Goal: Transaction & Acquisition: Obtain resource

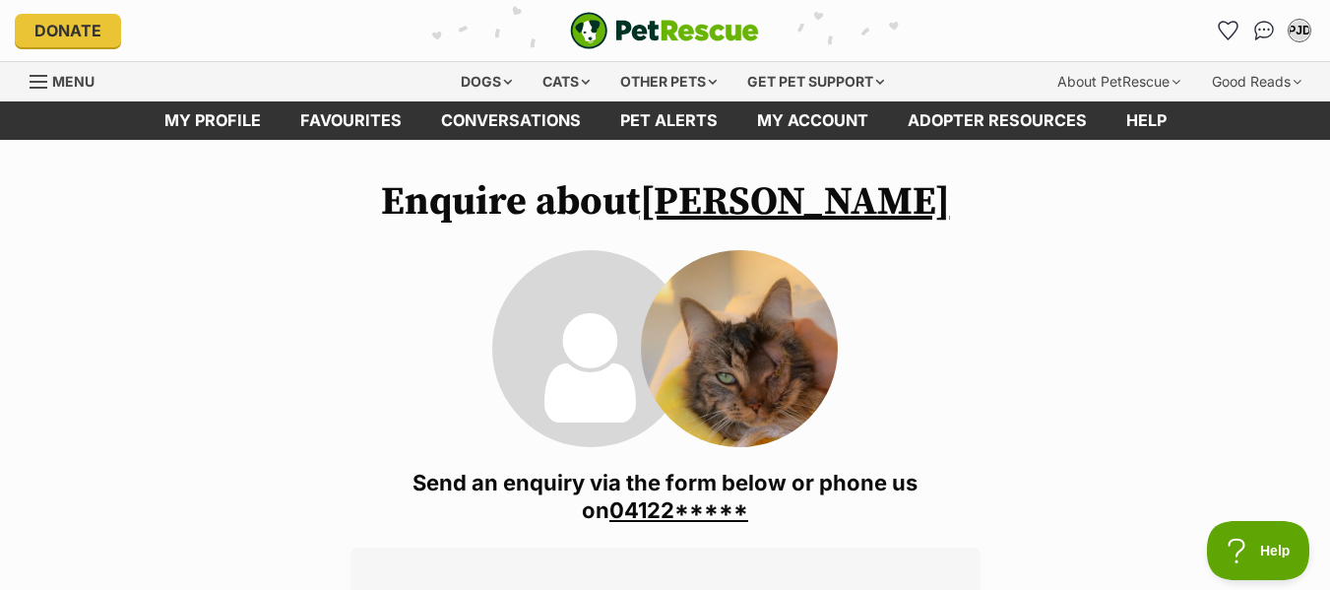
click at [32, 83] on div "Menu" at bounding box center [40, 82] width 20 height 16
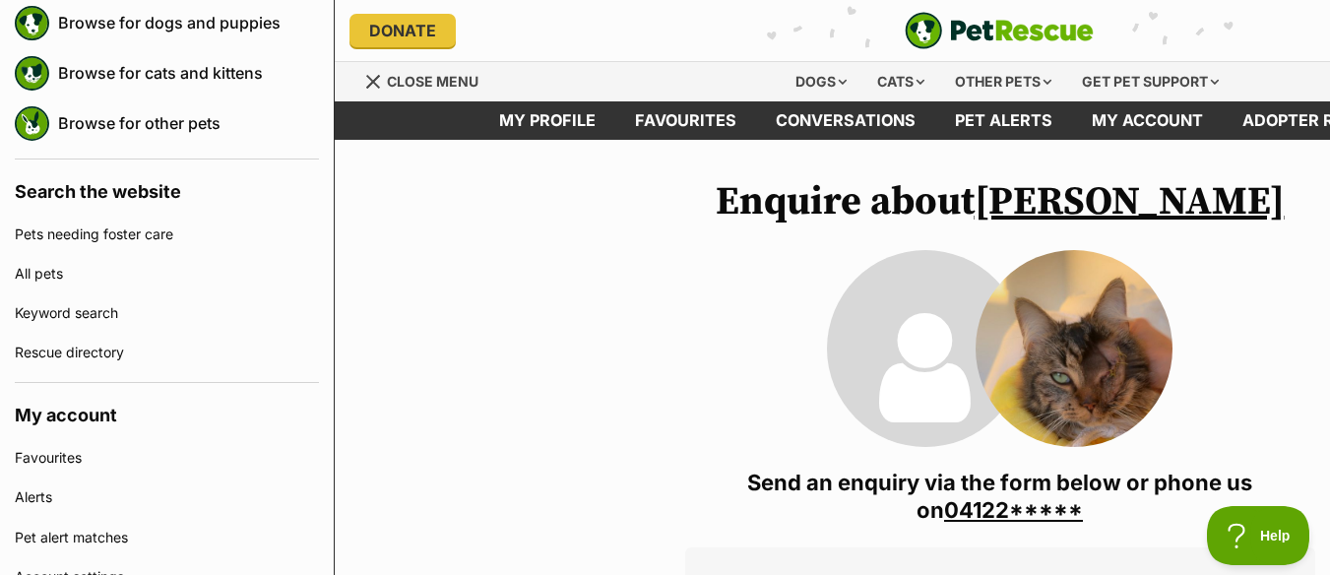
scroll to position [313, 0]
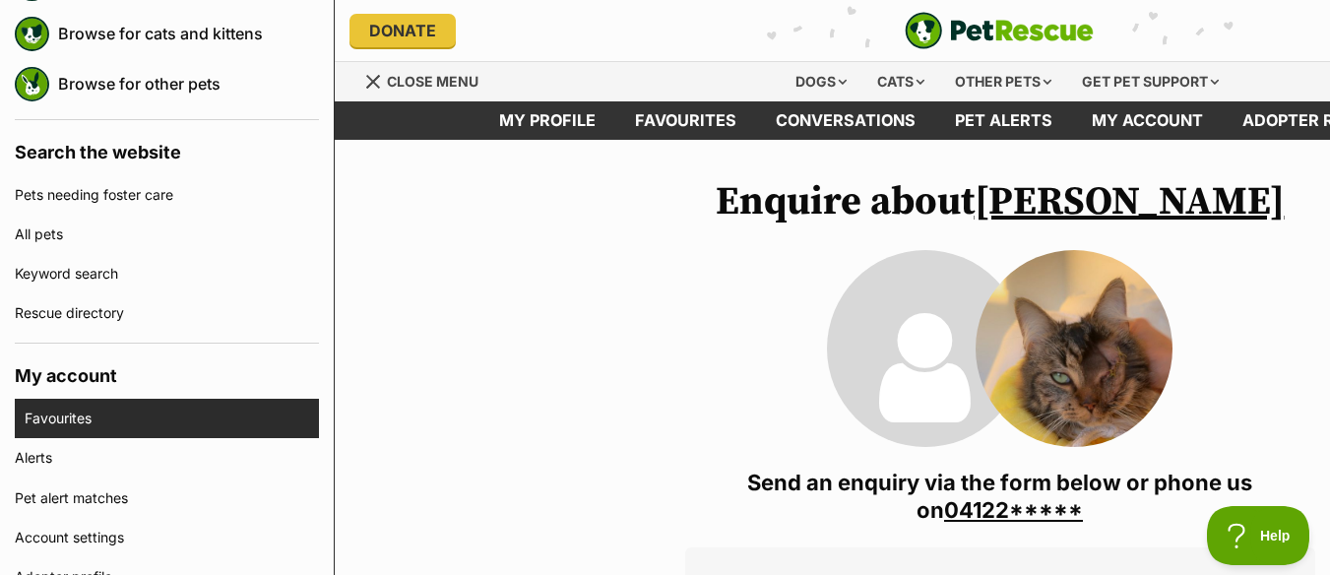
click at [62, 418] on link "Favourites" at bounding box center [172, 418] width 294 height 39
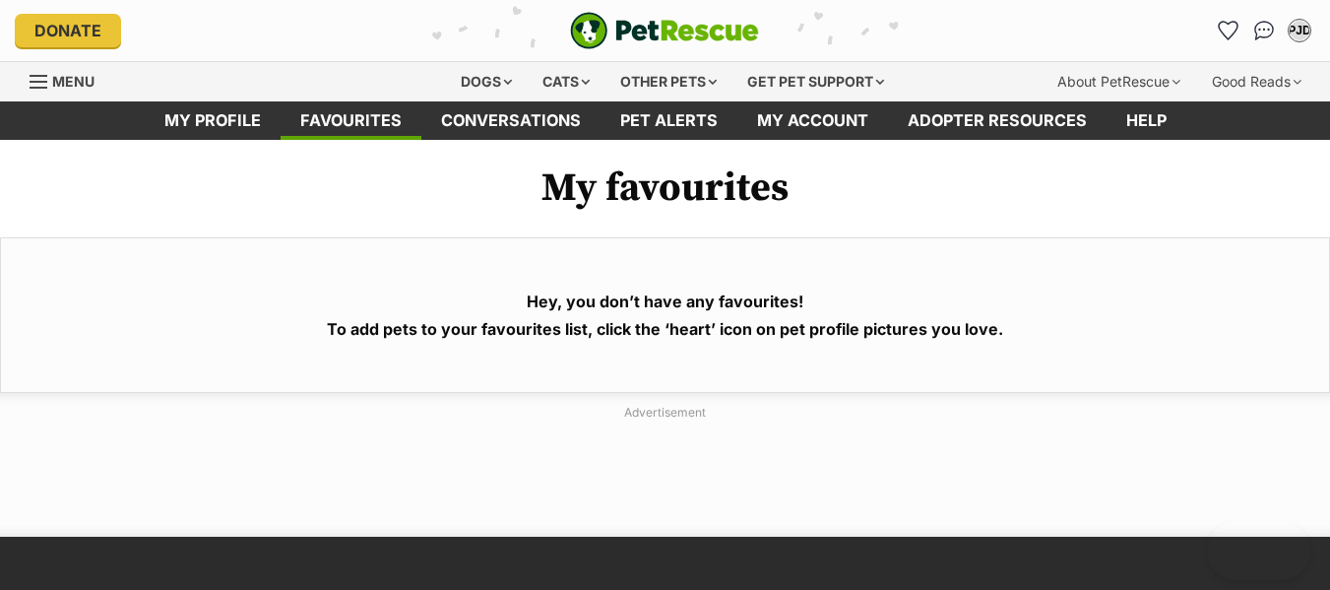
click at [43, 82] on span "Menu" at bounding box center [39, 82] width 18 height 2
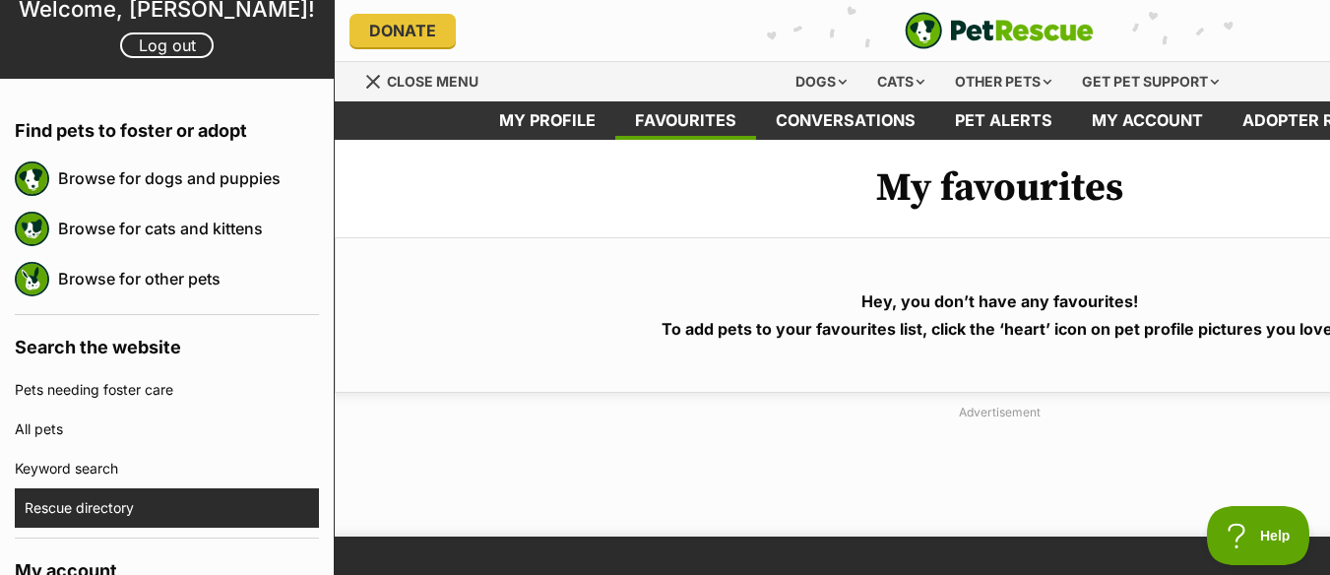
click at [143, 494] on link "Rescue directory" at bounding box center [172, 507] width 294 height 39
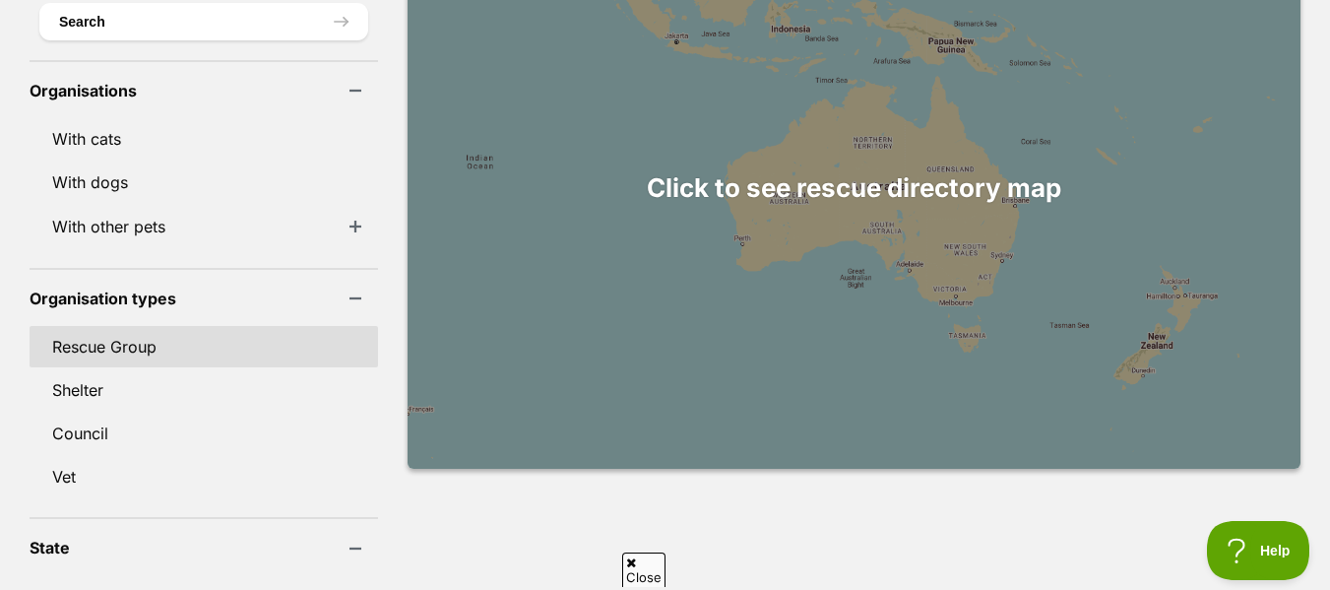
click at [134, 326] on link "Rescue Group" at bounding box center [204, 346] width 348 height 41
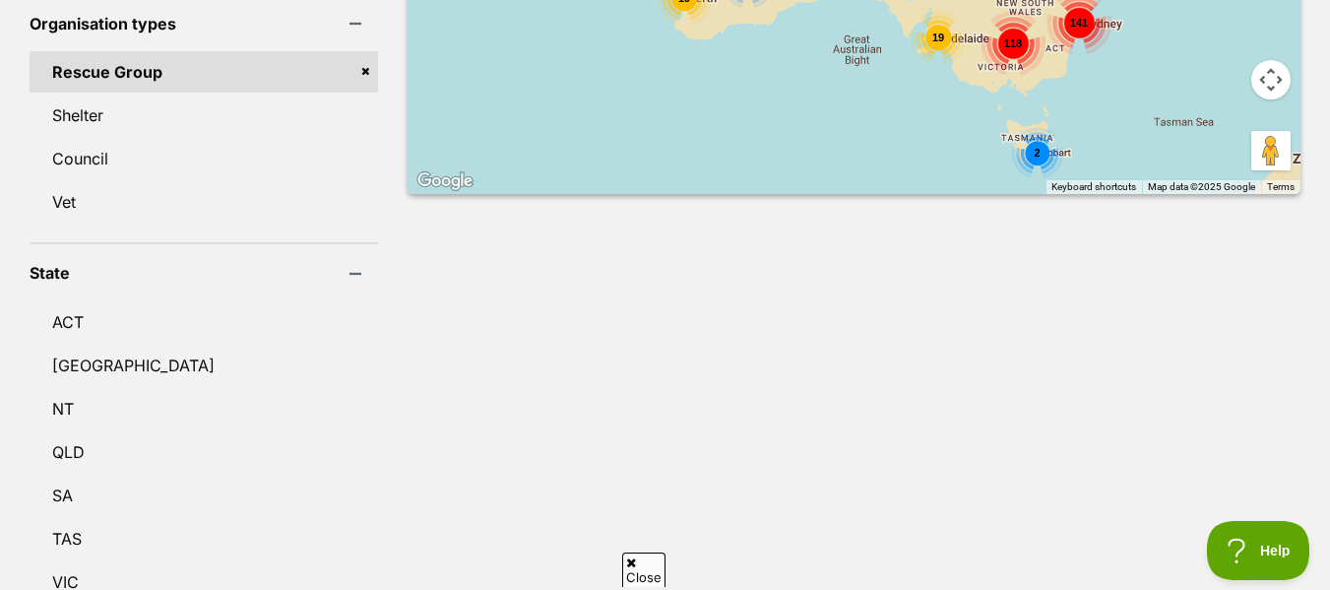
scroll to position [945, 0]
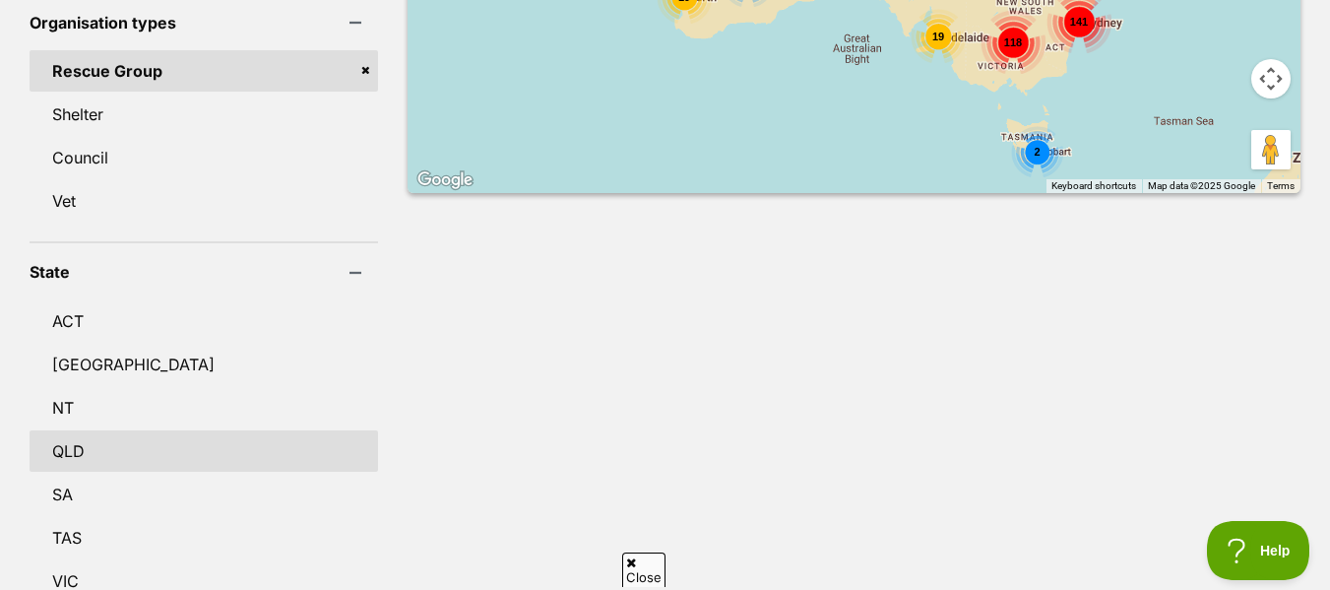
click at [77, 435] on link "QLD" at bounding box center [204, 450] width 348 height 41
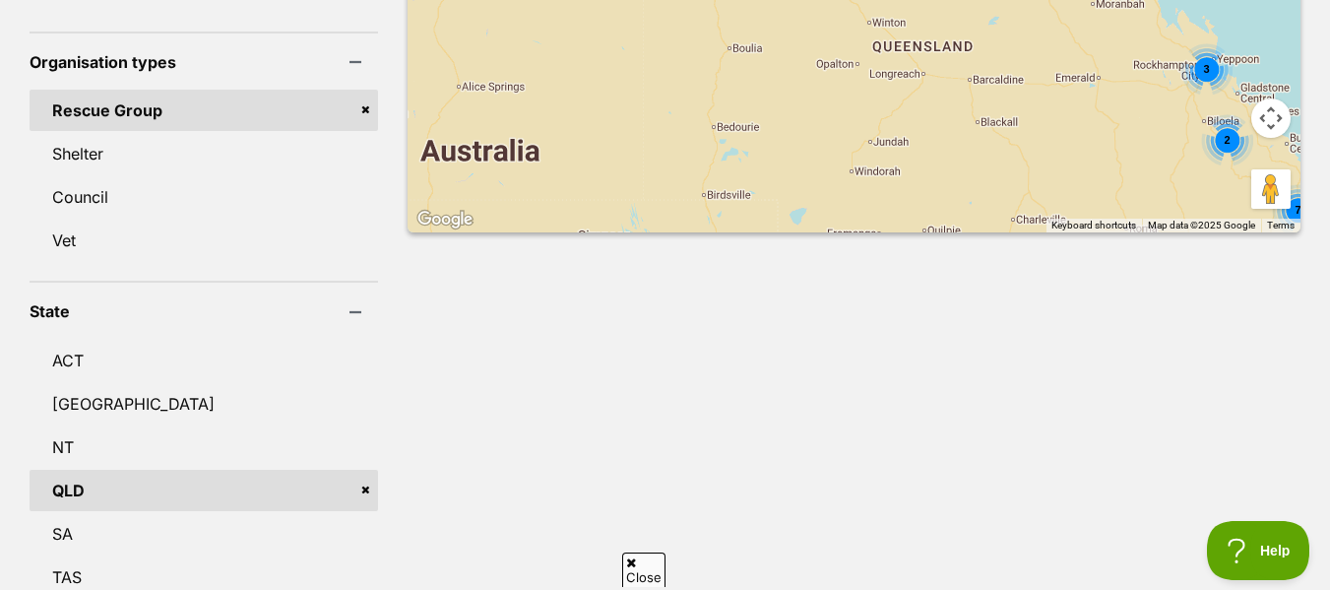
scroll to position [866, 0]
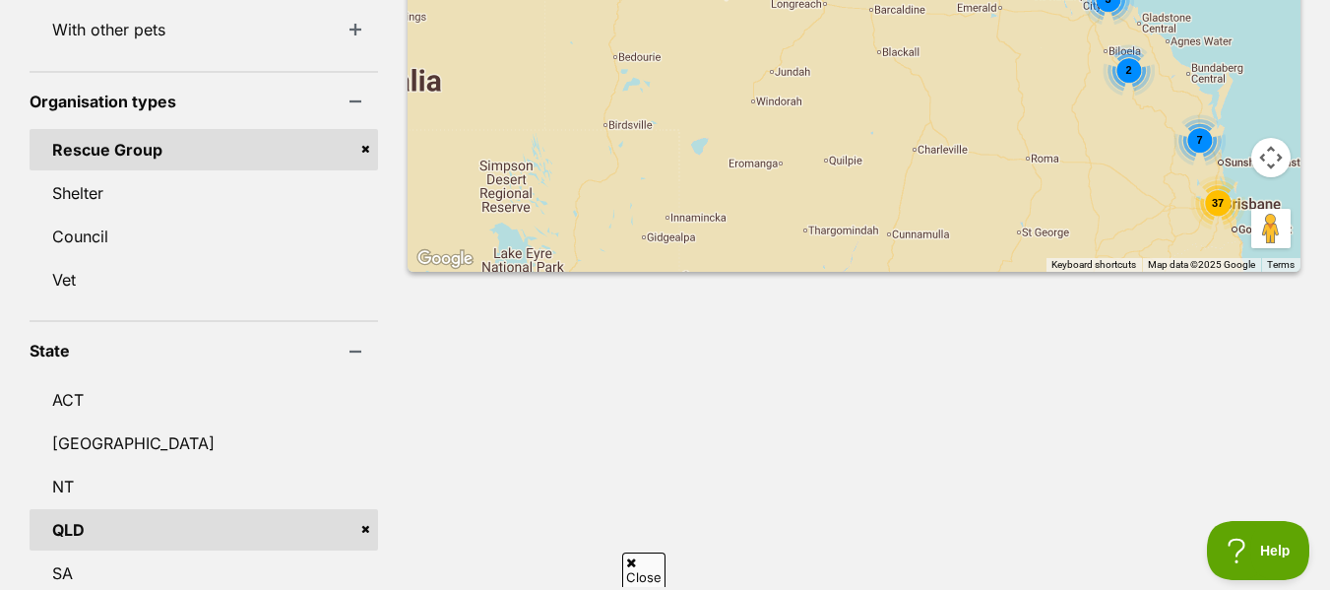
drag, startPoint x: 664, startPoint y: 186, endPoint x: 556, endPoint y: 65, distance: 162.4
click at [1127, 204] on div "2" at bounding box center [1153, 230] width 52 height 52
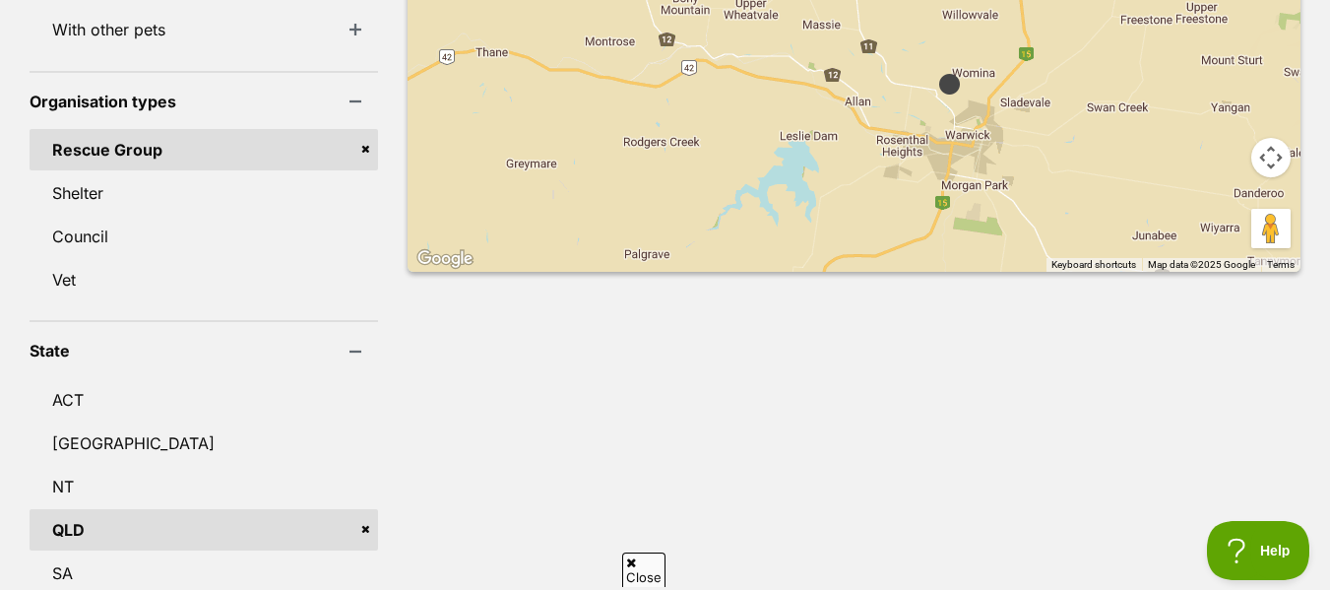
drag, startPoint x: 1120, startPoint y: 198, endPoint x: 945, endPoint y: 149, distance: 182.0
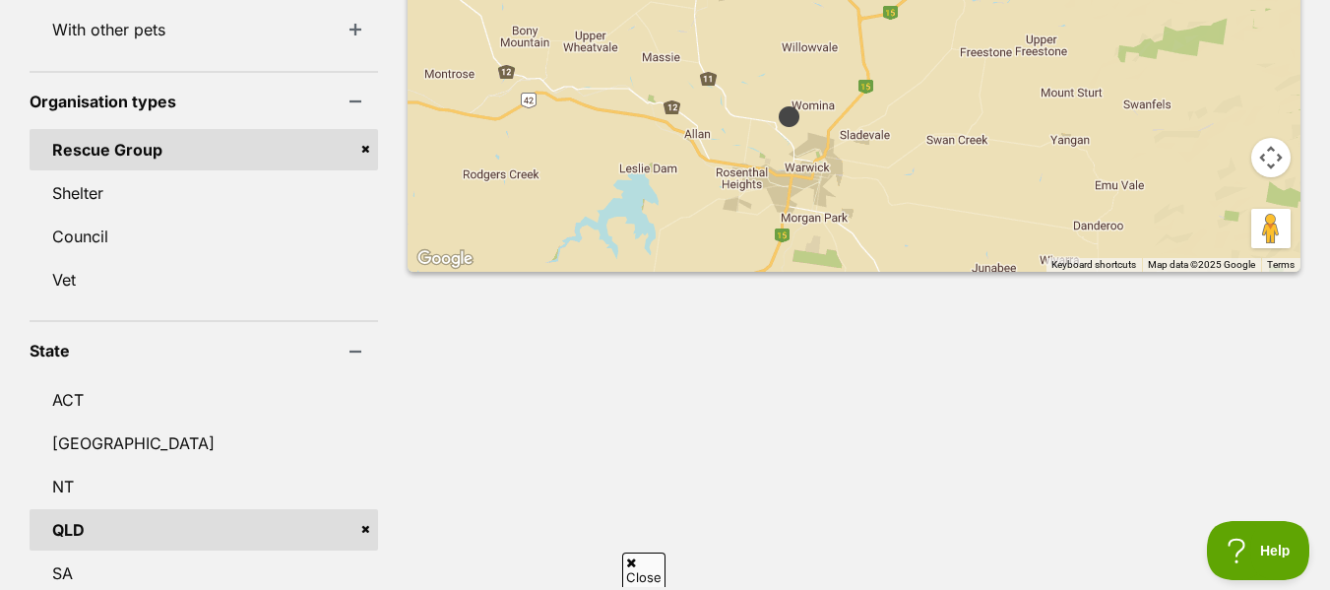
drag, startPoint x: 1045, startPoint y: 162, endPoint x: 882, endPoint y: 193, distance: 166.2
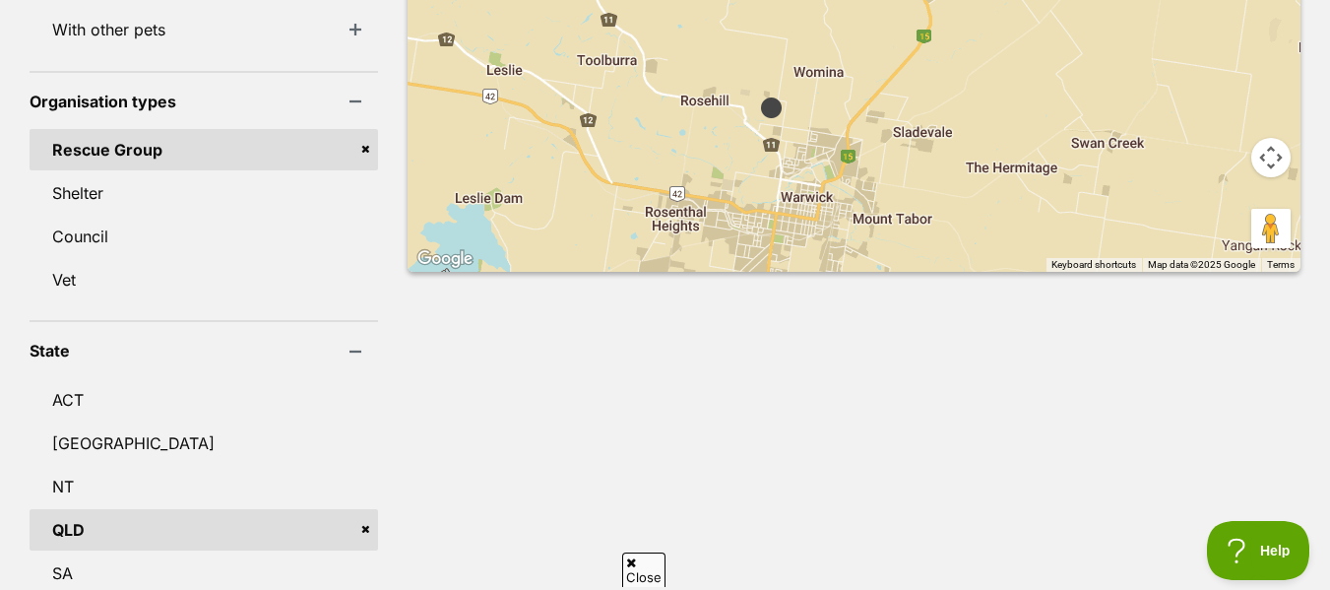
drag, startPoint x: 1042, startPoint y: 145, endPoint x: 1034, endPoint y: 190, distance: 46.1
click at [759, 95] on img at bounding box center [771, 107] width 25 height 25
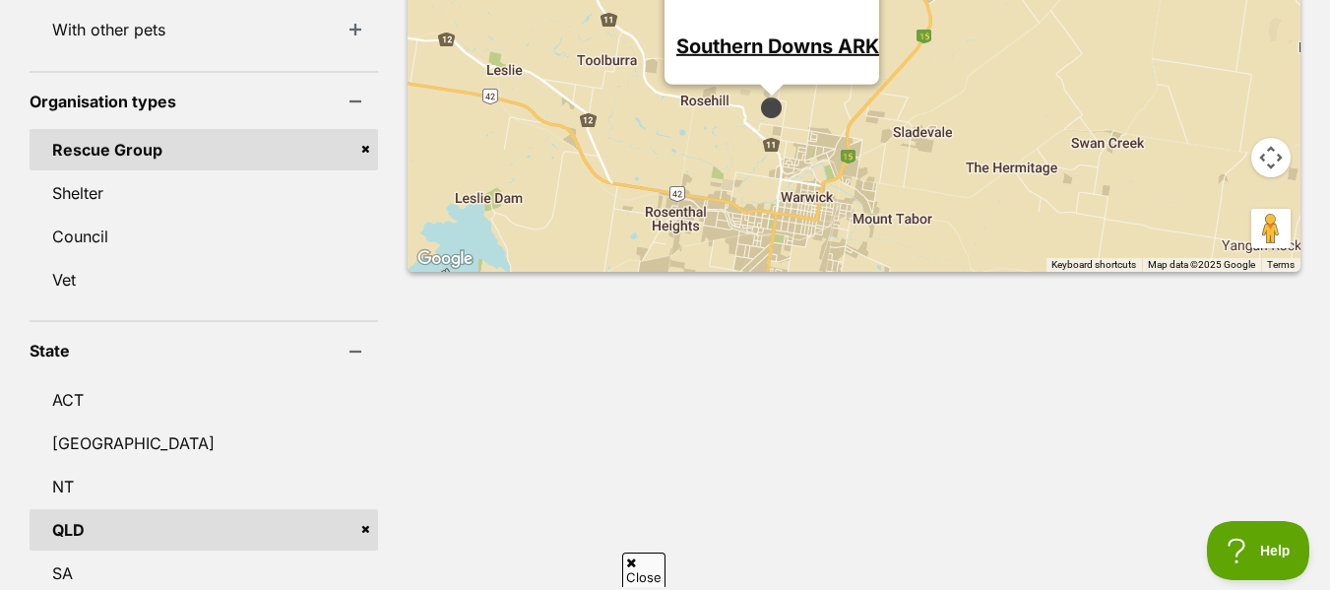
click at [759, 95] on img at bounding box center [771, 107] width 25 height 25
click at [729, 34] on link "Southern Downs ARK" at bounding box center [777, 46] width 203 height 24
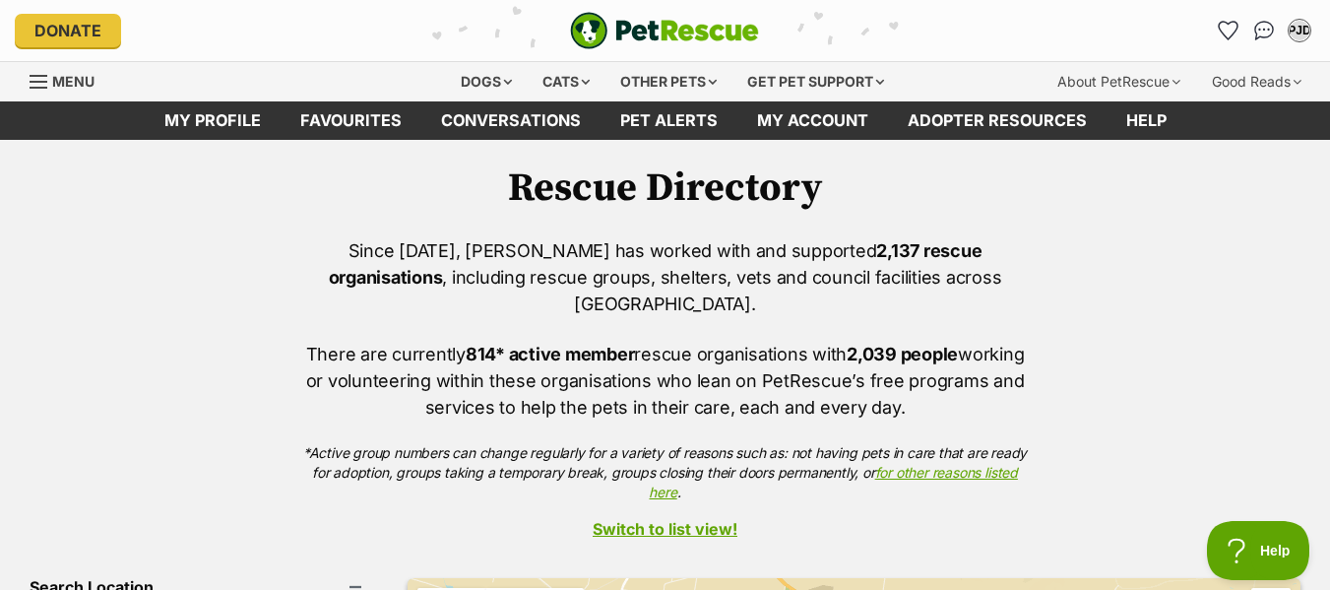
scroll to position [516, 0]
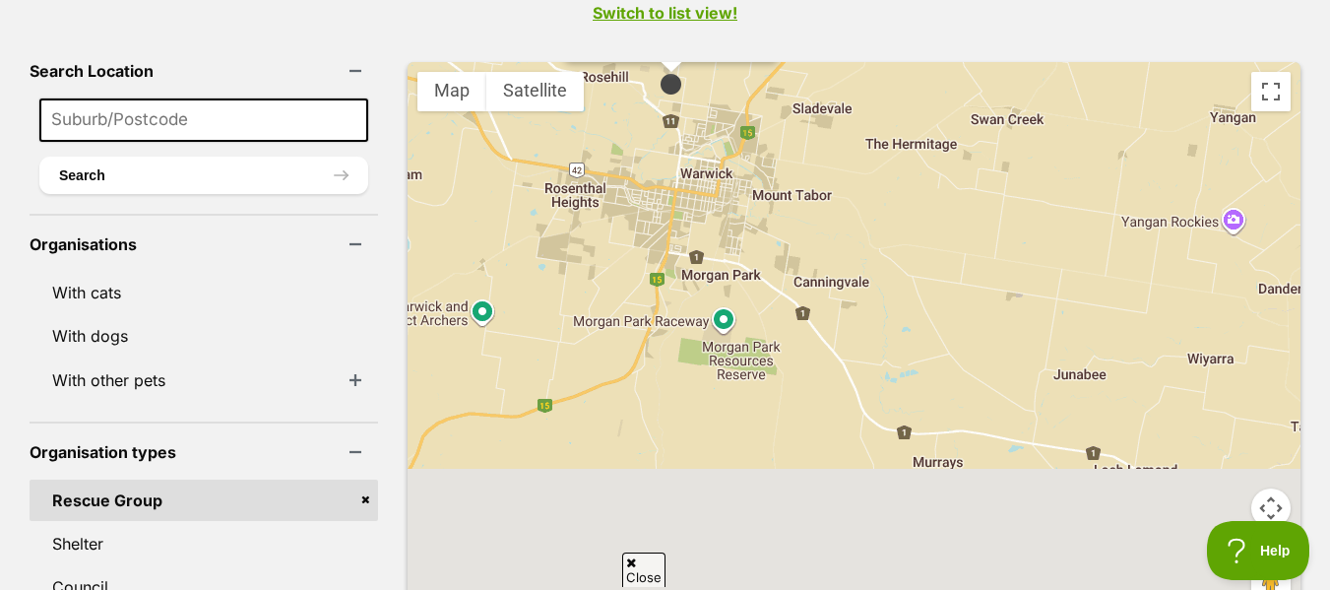
drag, startPoint x: 870, startPoint y: 337, endPoint x: 767, endPoint y: -40, distance: 390.9
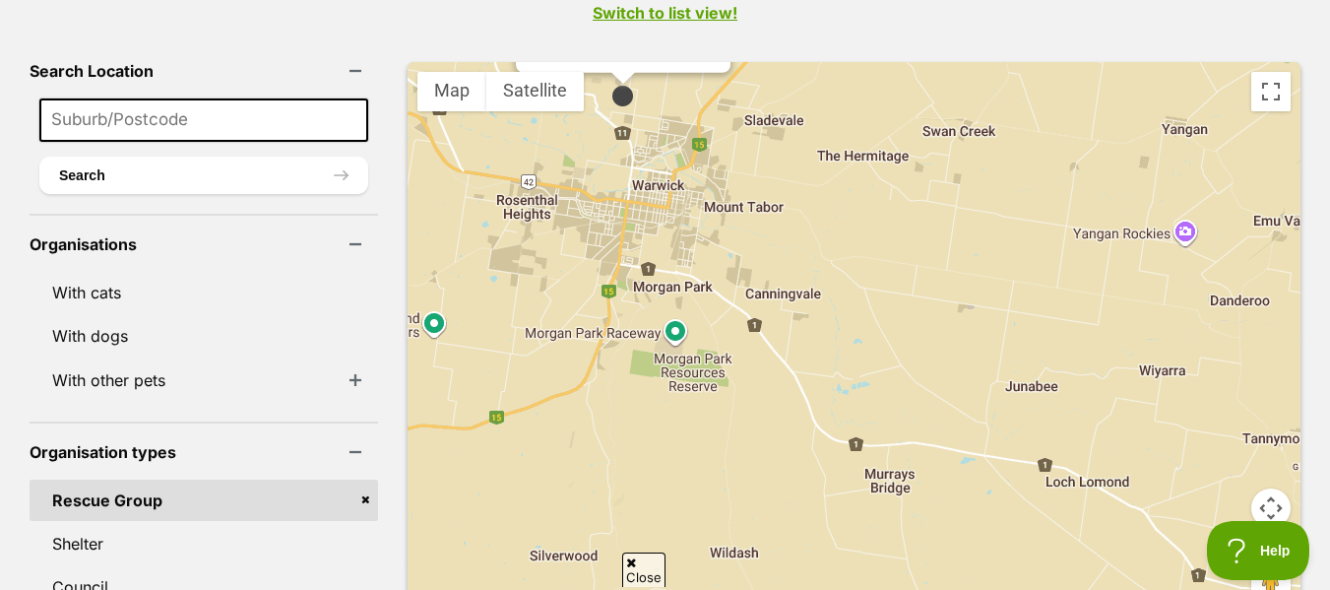
drag, startPoint x: 570, startPoint y: 291, endPoint x: 351, endPoint y: 259, distance: 220.9
click at [408, 259] on div "Southern Downs ARK" at bounding box center [854, 342] width 893 height 560
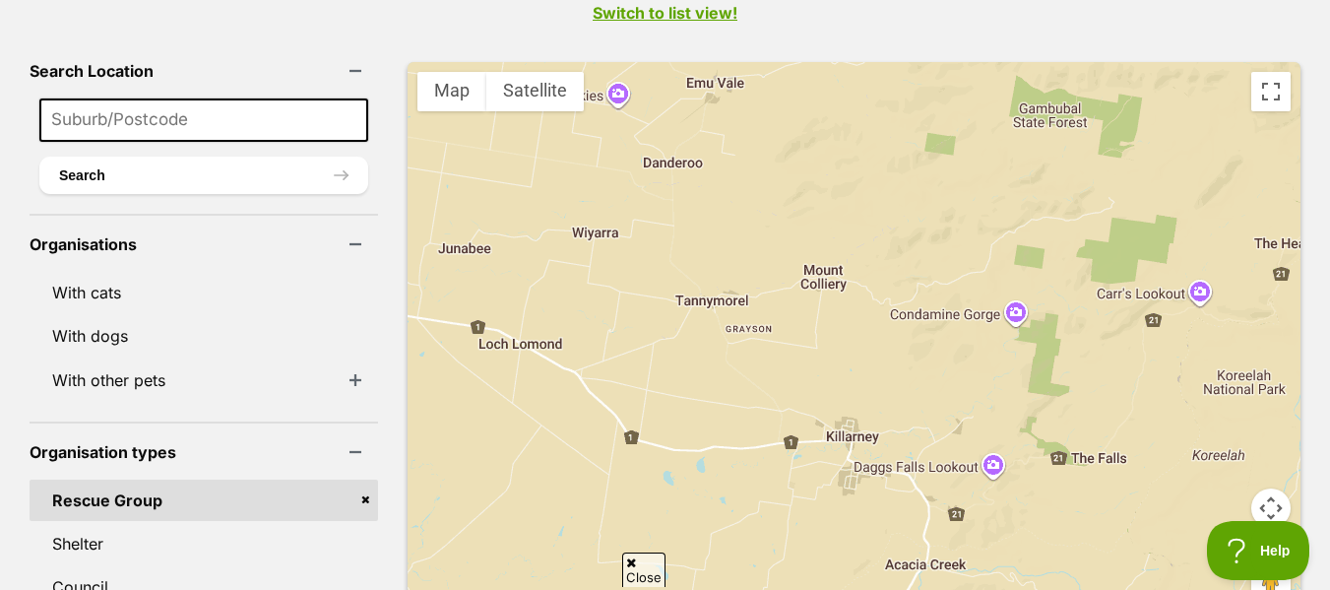
click at [408, 259] on div "Southern Downs ARK" at bounding box center [854, 342] width 893 height 560
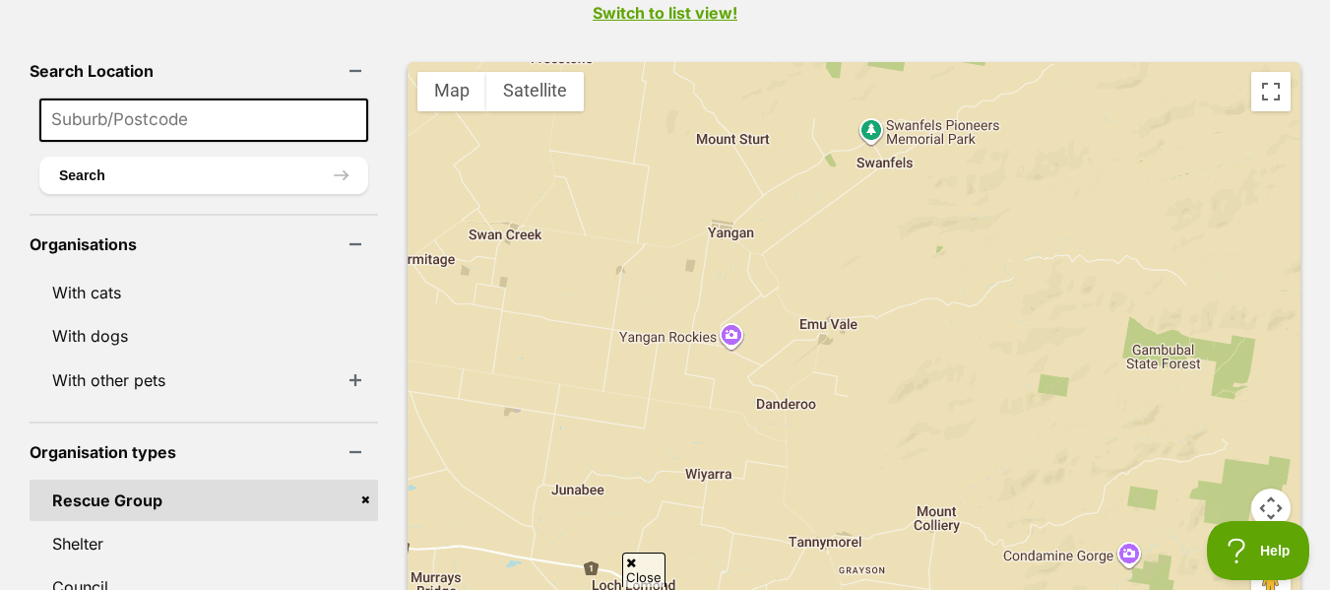
drag, startPoint x: 801, startPoint y: 202, endPoint x: 915, endPoint y: 445, distance: 268.2
click at [915, 445] on div at bounding box center [854, 342] width 893 height 560
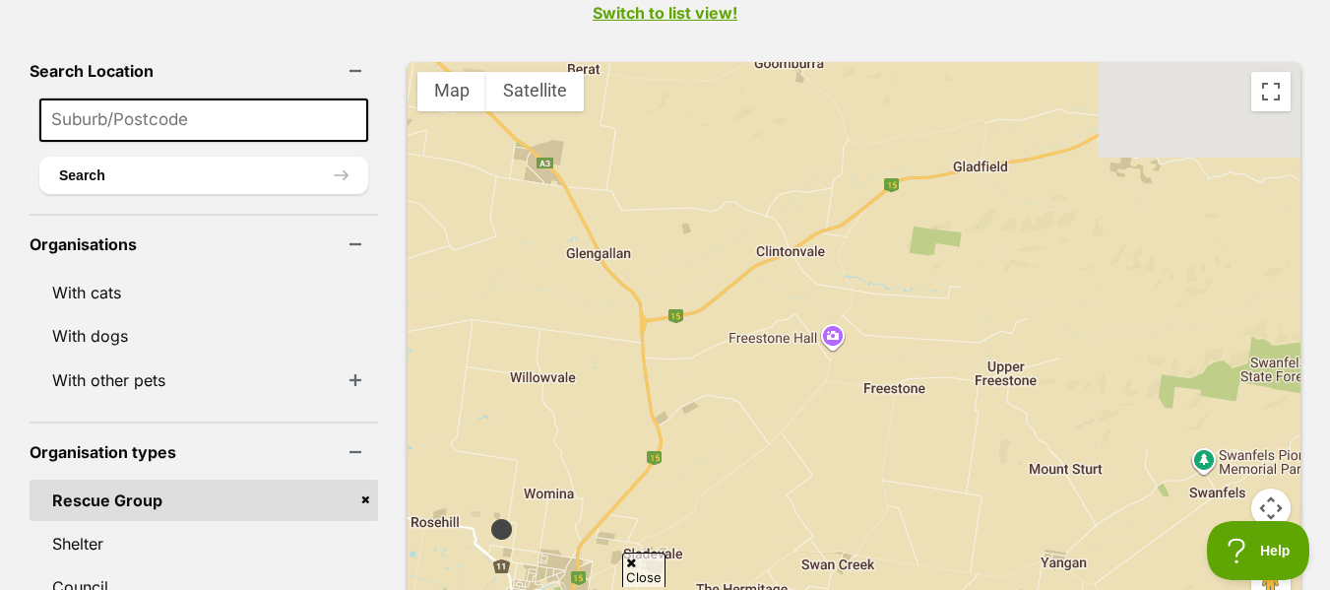
drag, startPoint x: 627, startPoint y: 84, endPoint x: 1001, endPoint y: 449, distance: 522.8
click at [1001, 449] on div at bounding box center [854, 342] width 893 height 560
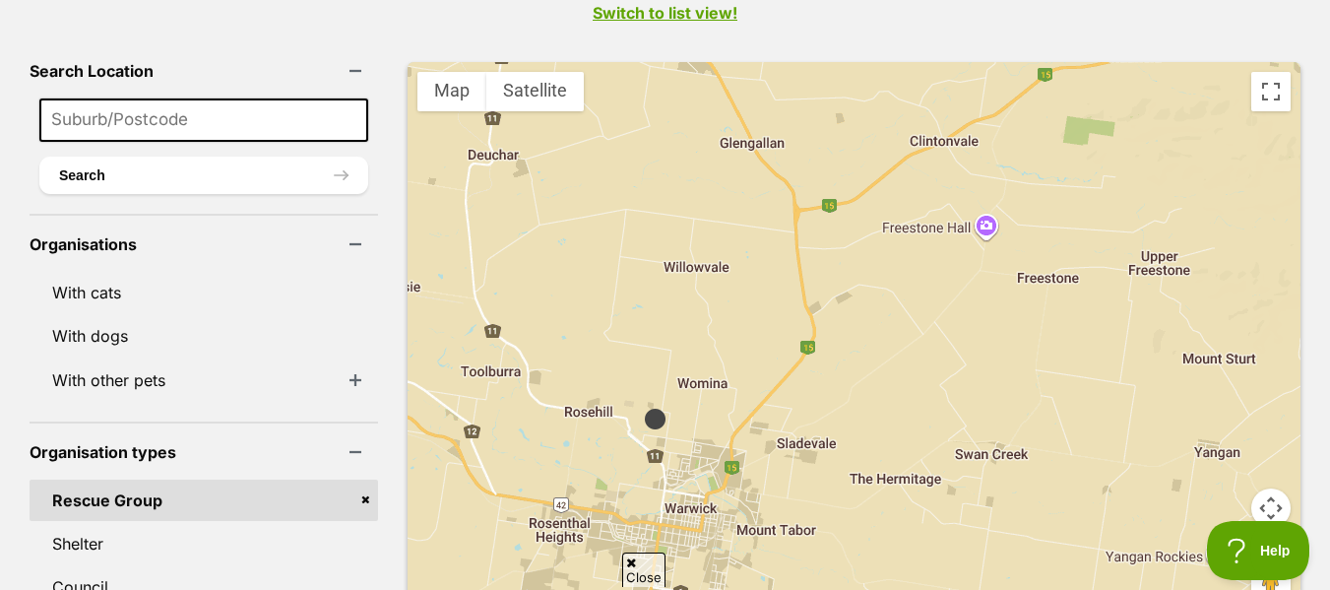
drag, startPoint x: 1001, startPoint y: 449, endPoint x: 1099, endPoint y: 286, distance: 189.4
click at [1099, 286] on div at bounding box center [854, 342] width 893 height 560
click at [1269, 488] on button "Map camera controls" at bounding box center [1270, 507] width 39 height 39
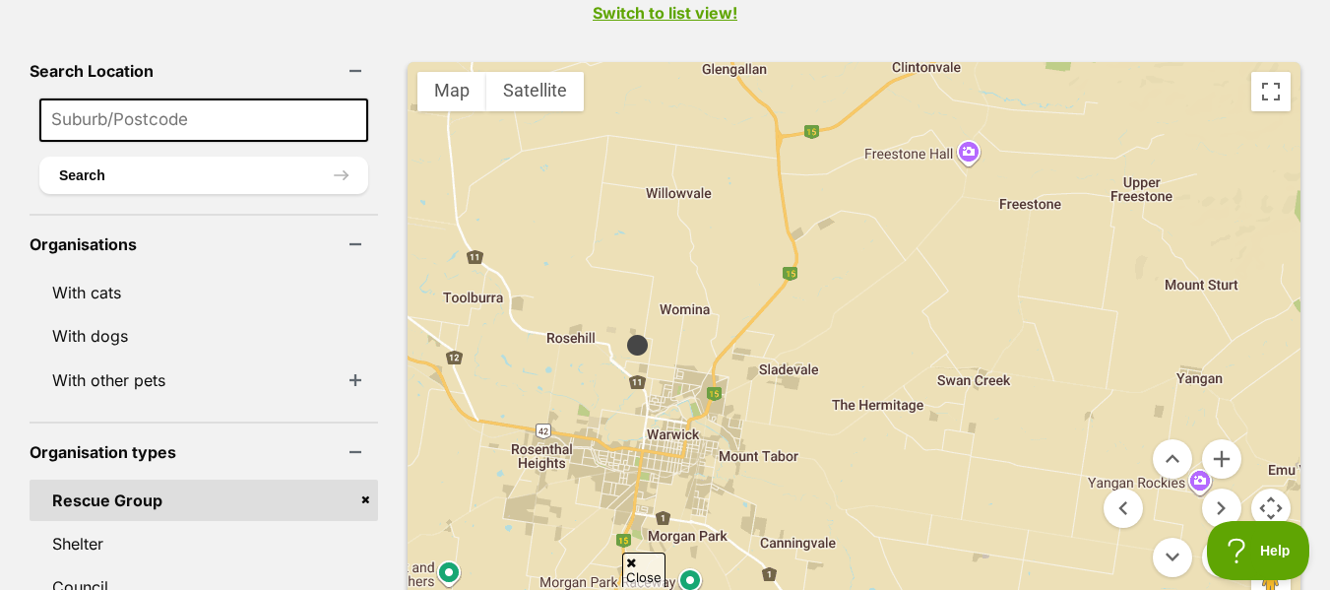
drag, startPoint x: 1067, startPoint y: 308, endPoint x: 1045, endPoint y: 228, distance: 82.6
click at [1045, 228] on div at bounding box center [854, 342] width 893 height 560
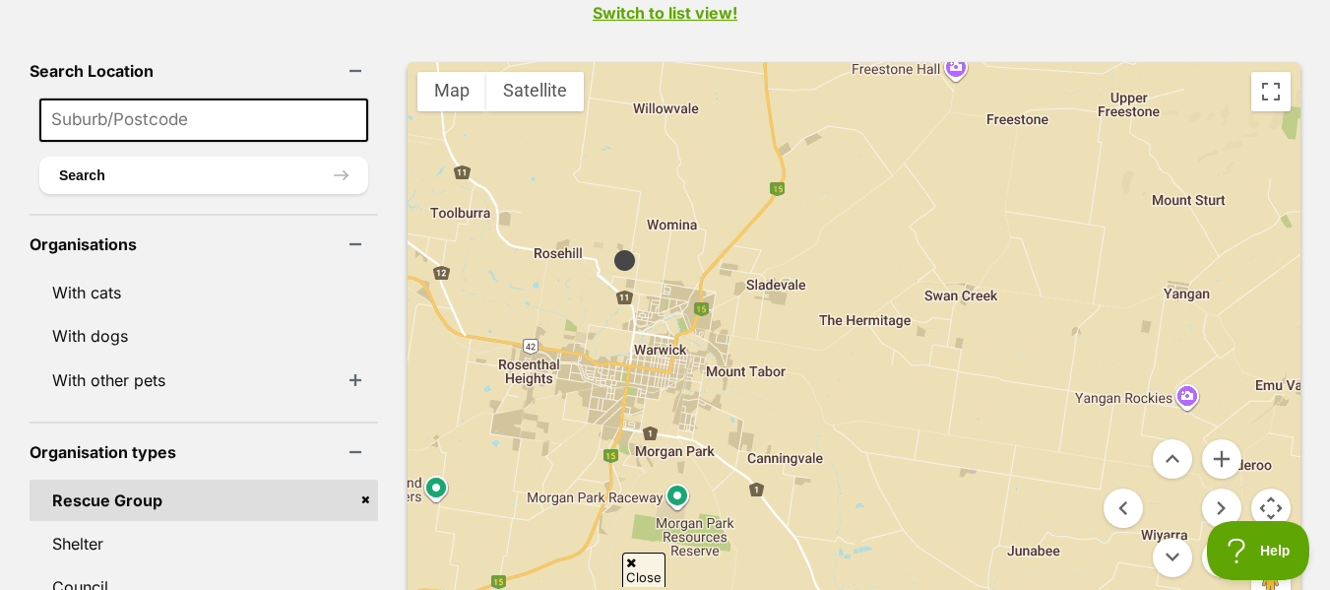
drag, startPoint x: 1045, startPoint y: 228, endPoint x: 1031, endPoint y: 142, distance: 87.9
click at [1031, 142] on div at bounding box center [854, 342] width 893 height 560
click at [1276, 488] on button "Map camera controls" at bounding box center [1270, 507] width 39 height 39
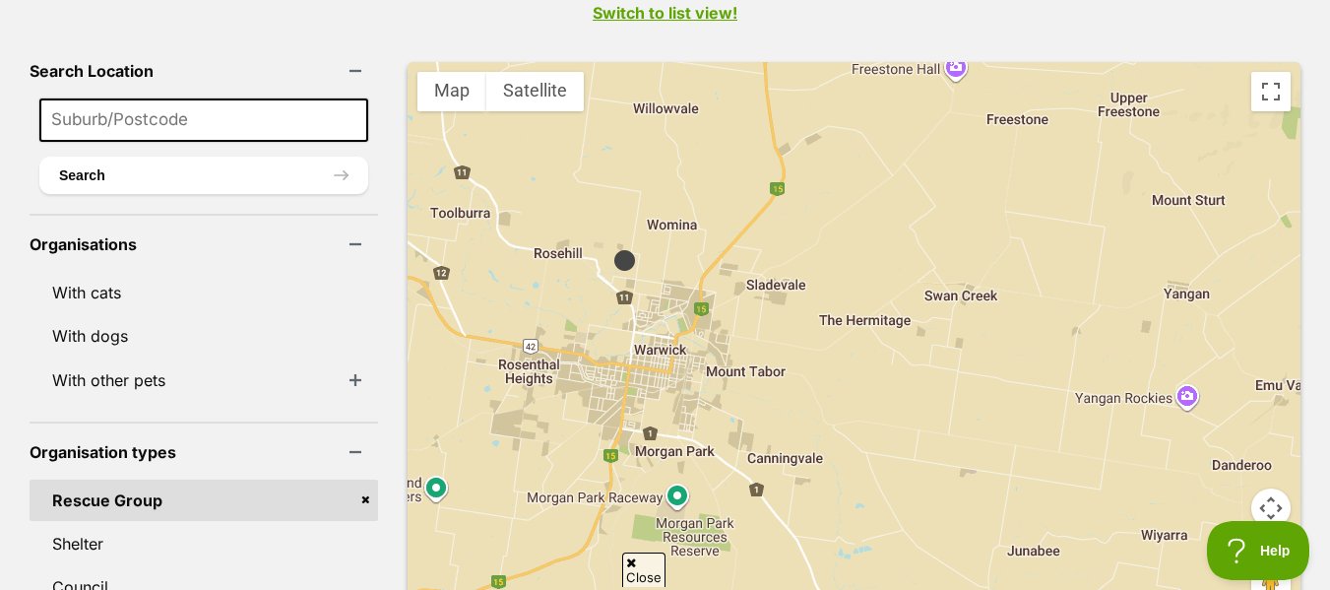
click at [1276, 488] on button "Map camera controls" at bounding box center [1270, 507] width 39 height 39
click at [1279, 74] on button "Toggle fullscreen view" at bounding box center [1270, 91] width 39 height 39
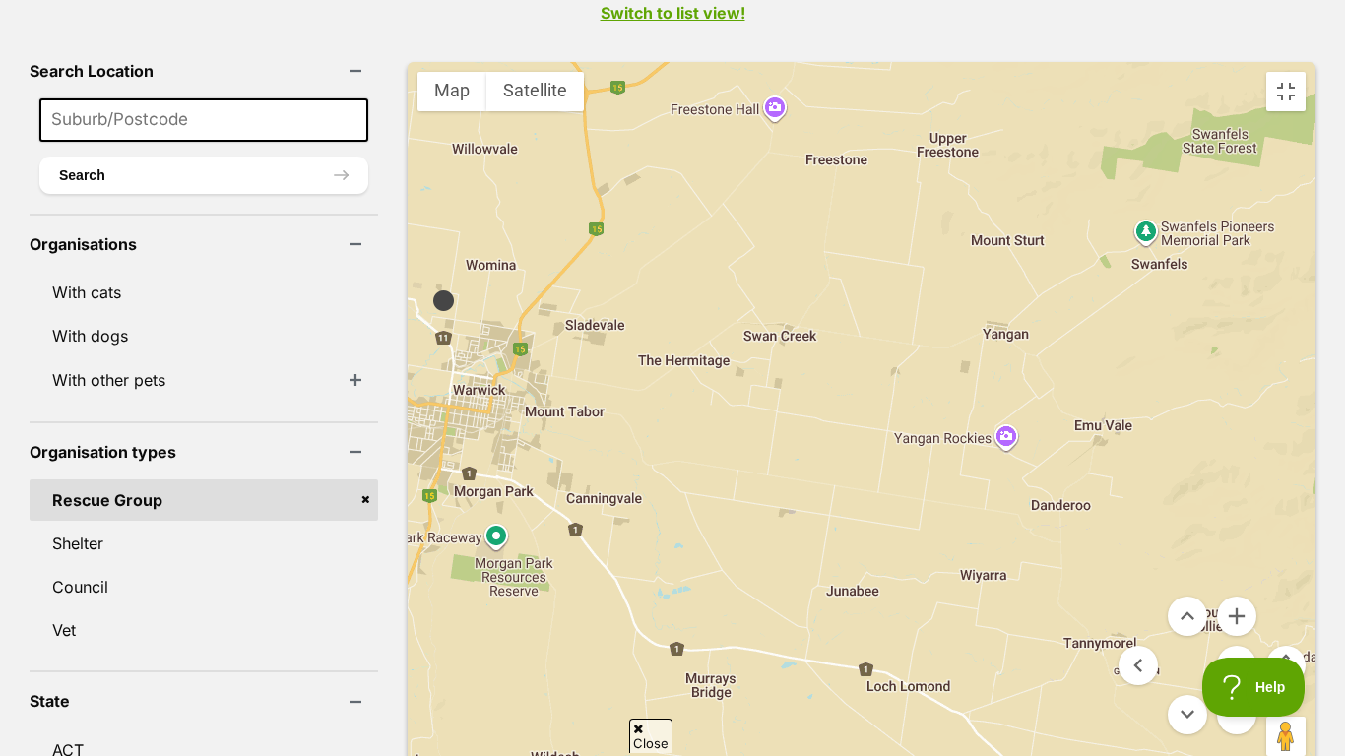
drag, startPoint x: 659, startPoint y: 328, endPoint x: 473, endPoint y: 290, distance: 189.8
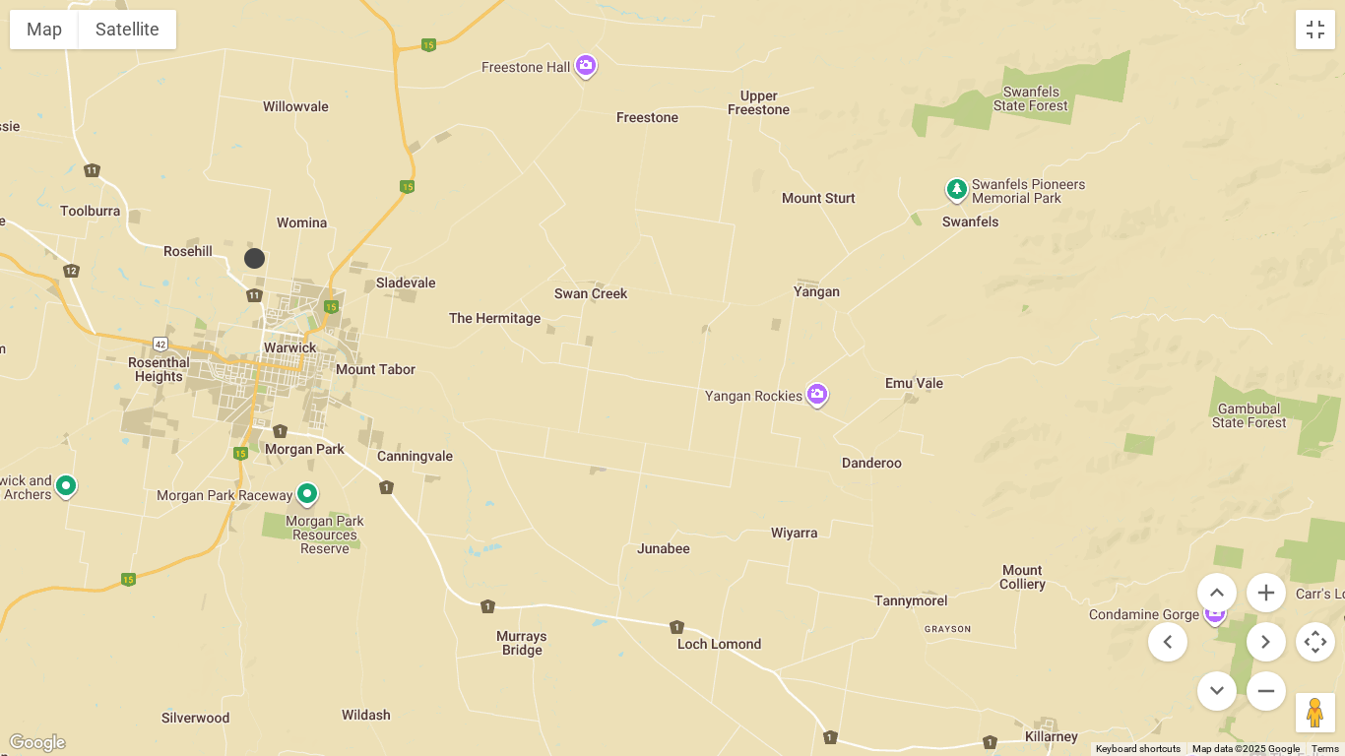
click at [473, 290] on div at bounding box center [672, 378] width 1345 height 756
drag, startPoint x: 693, startPoint y: 647, endPoint x: 744, endPoint y: 376, distance: 275.5
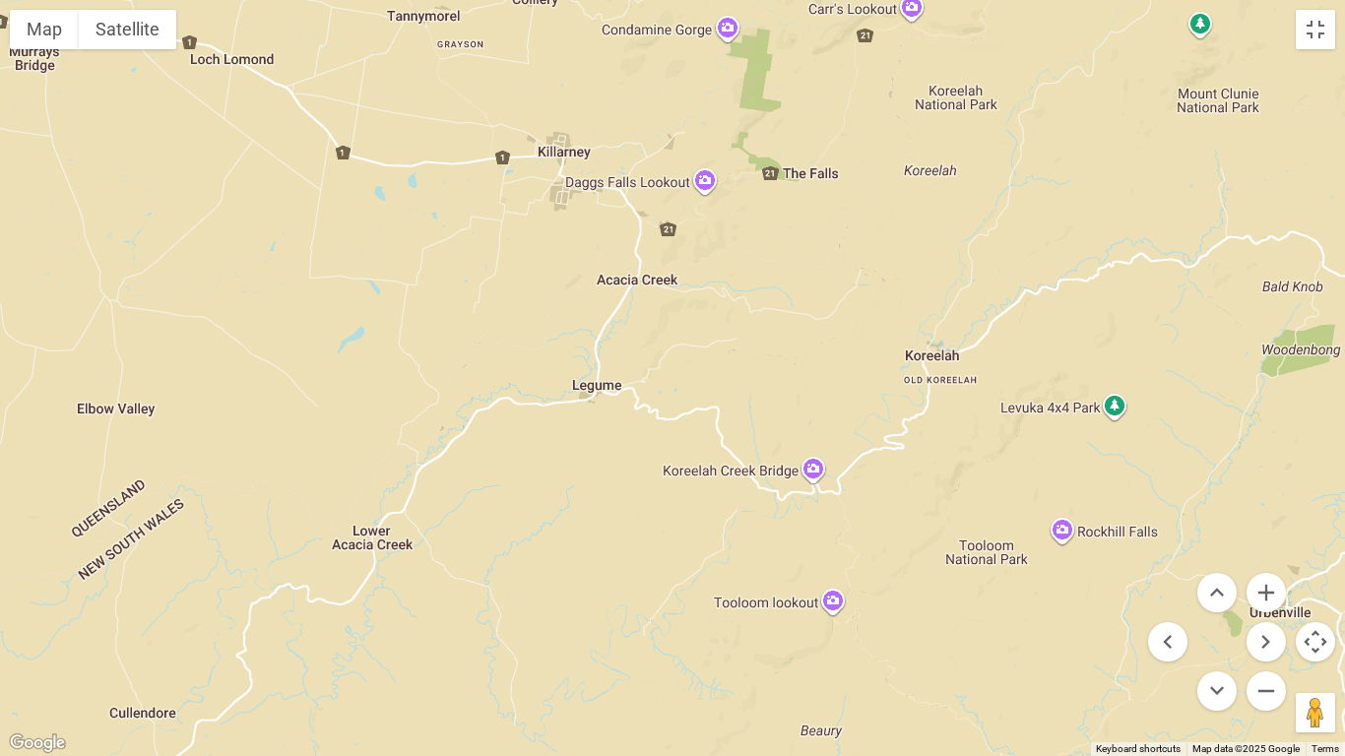
click at [447, 287] on div at bounding box center [672, 378] width 1345 height 756
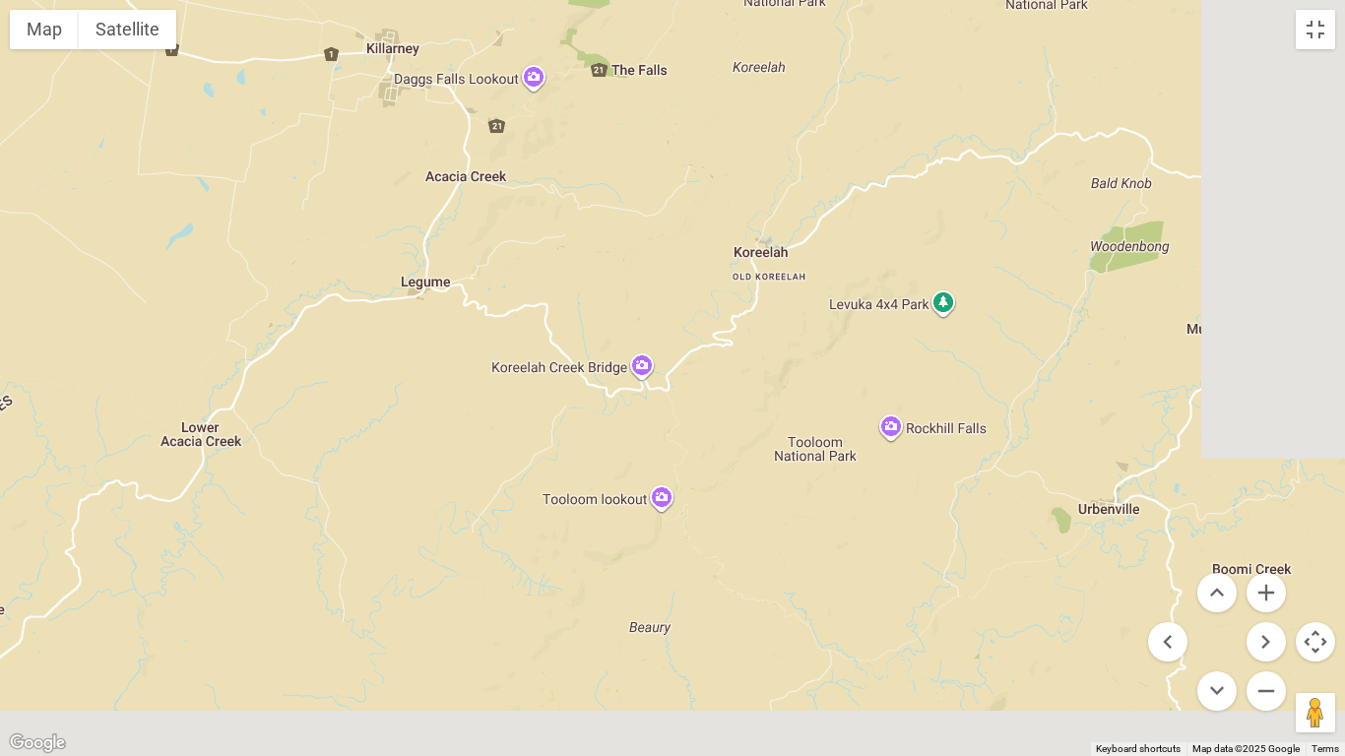
drag, startPoint x: 1101, startPoint y: 572, endPoint x: 926, endPoint y: 467, distance: 203.6
click at [926, 467] on div at bounding box center [672, 378] width 1345 height 756
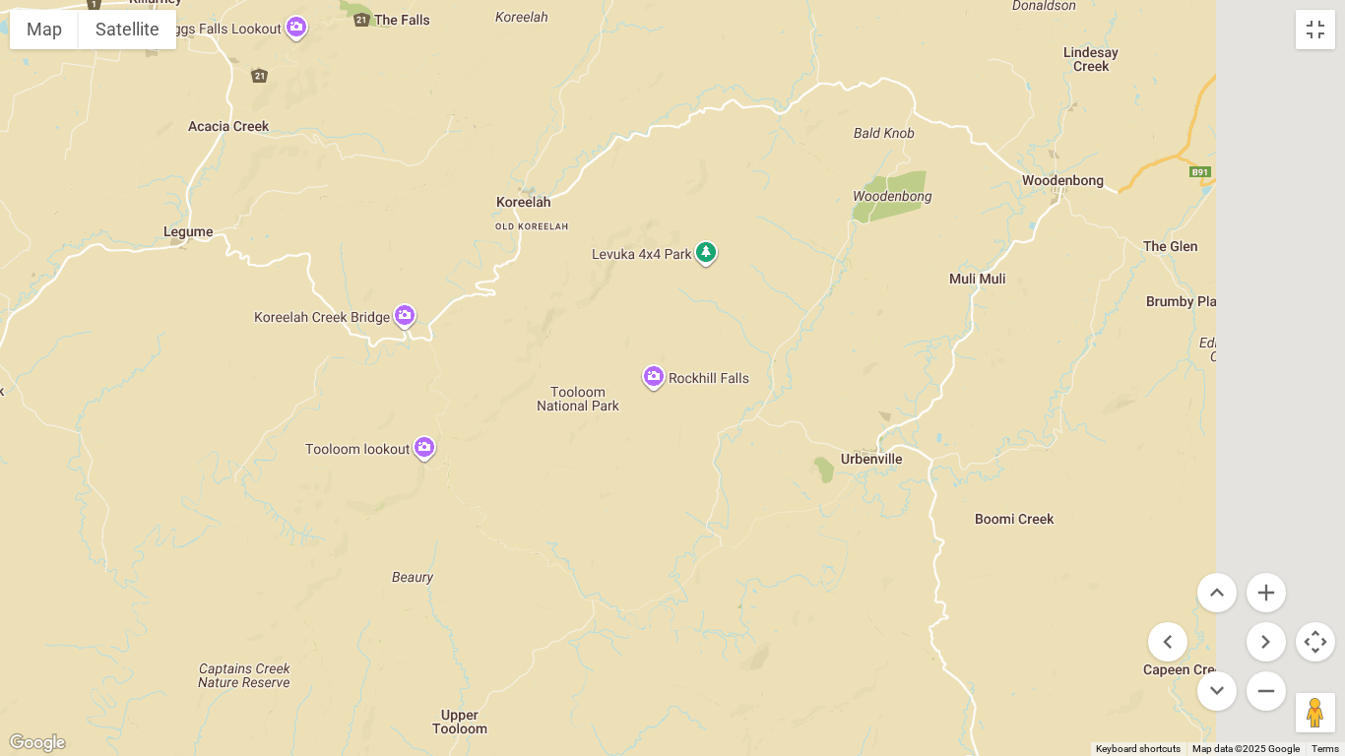
drag, startPoint x: 926, startPoint y: 467, endPoint x: 690, endPoint y: 418, distance: 241.1
click at [690, 418] on div at bounding box center [672, 378] width 1345 height 756
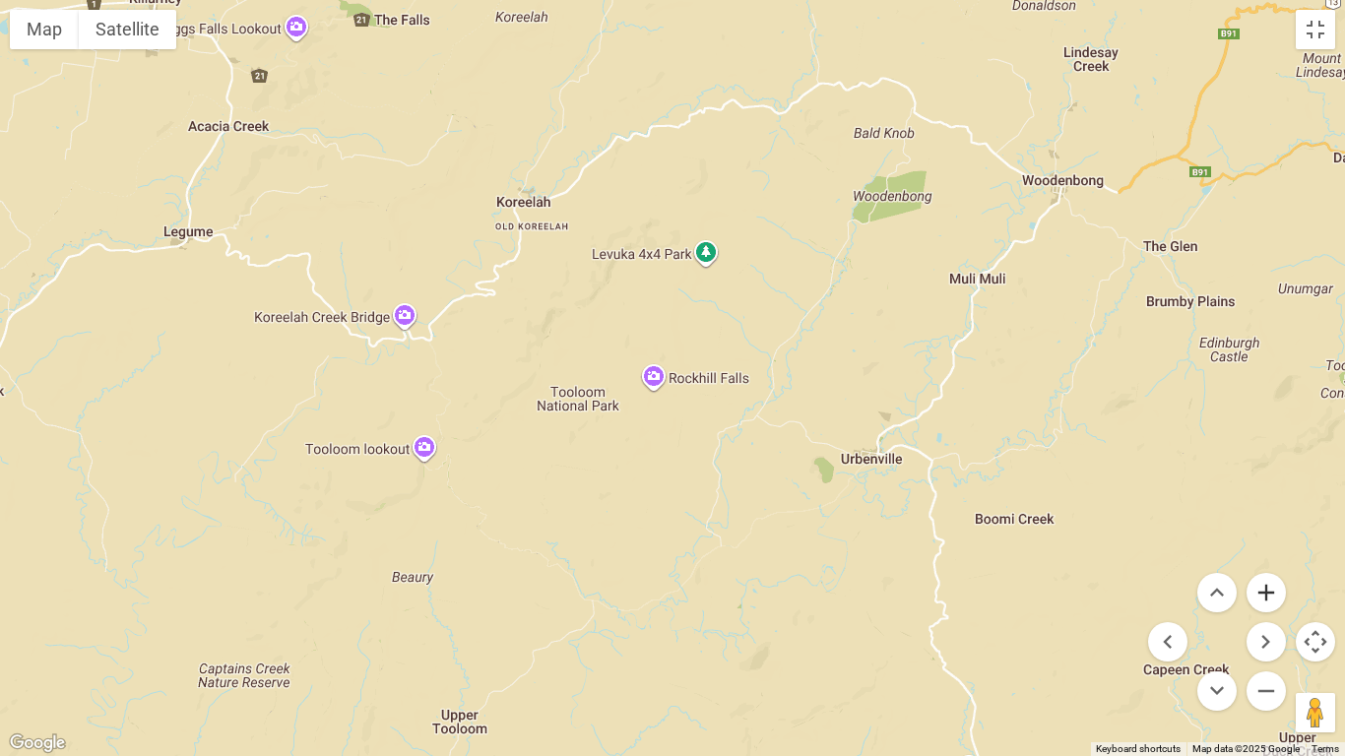
click at [1272, 585] on button "Zoom in" at bounding box center [1265, 592] width 39 height 39
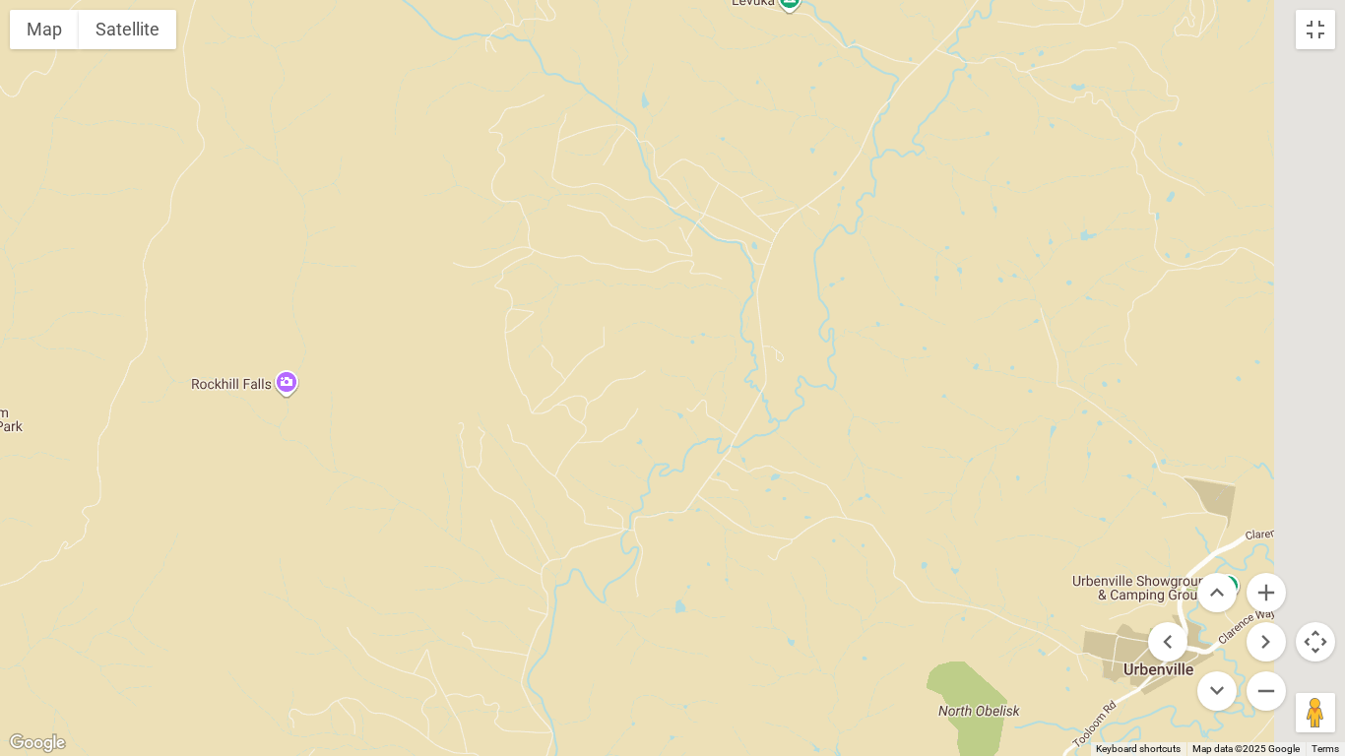
drag, startPoint x: 1117, startPoint y: 560, endPoint x: 681, endPoint y: 493, distance: 441.2
click at [681, 493] on div at bounding box center [672, 378] width 1345 height 756
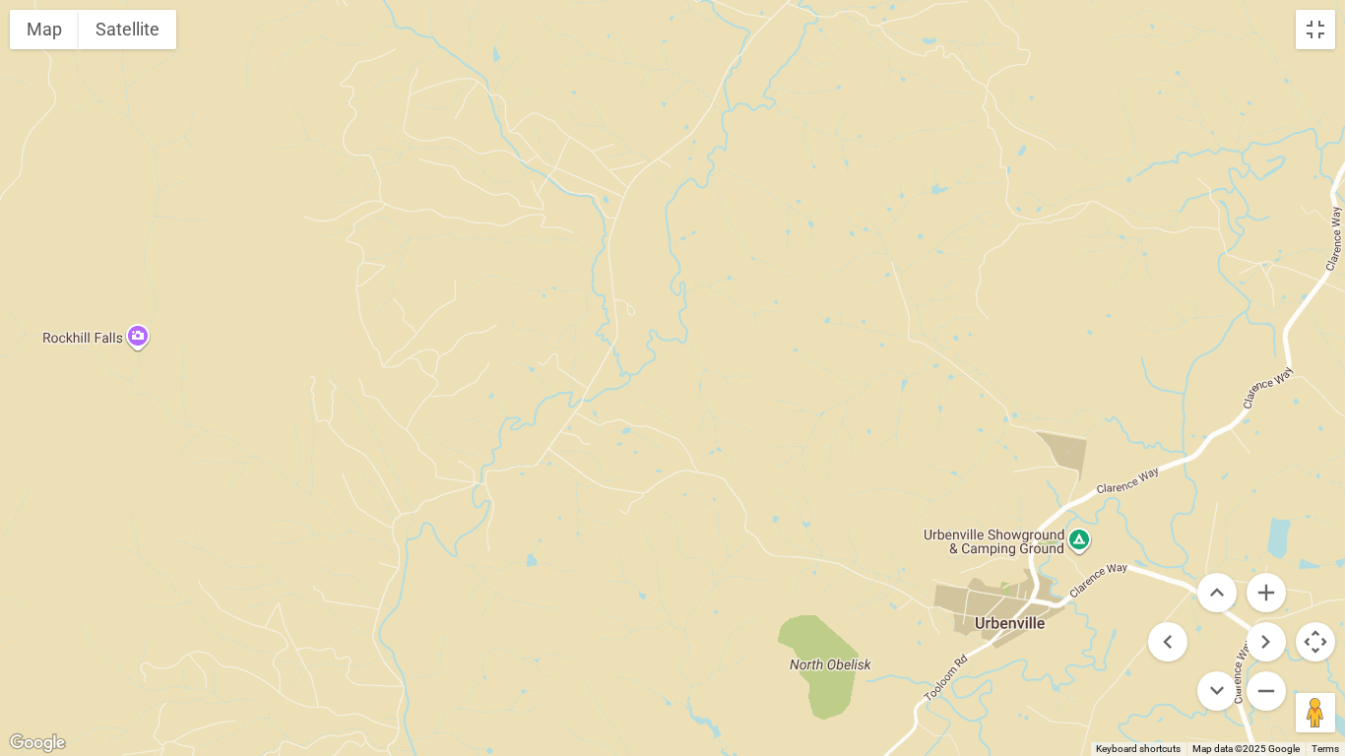
drag, startPoint x: 681, startPoint y: 493, endPoint x: 545, endPoint y: 340, distance: 205.0
click at [545, 340] on div at bounding box center [672, 378] width 1345 height 756
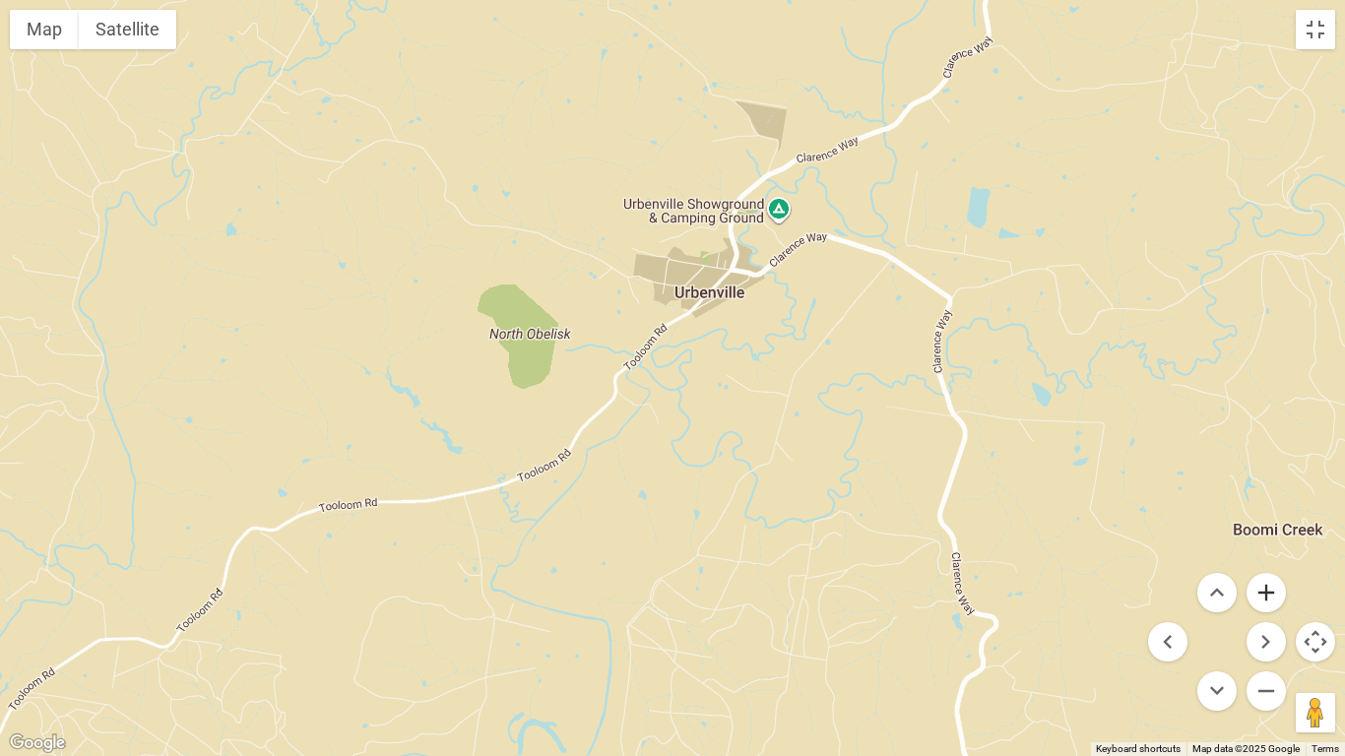
click at [1263, 584] on button "Zoom in" at bounding box center [1265, 592] width 39 height 39
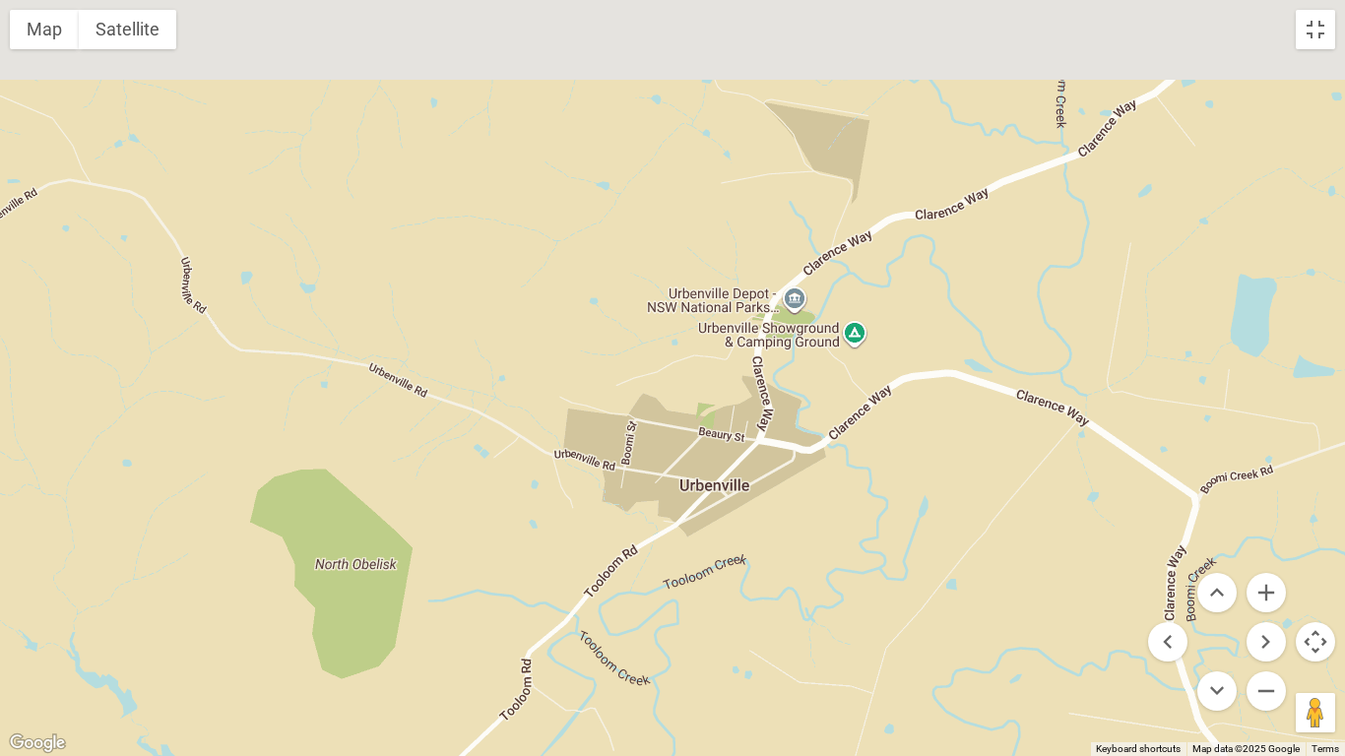
drag, startPoint x: 1096, startPoint y: 28, endPoint x: 1044, endPoint y: 399, distance: 374.6
click at [1044, 399] on div at bounding box center [672, 378] width 1345 height 756
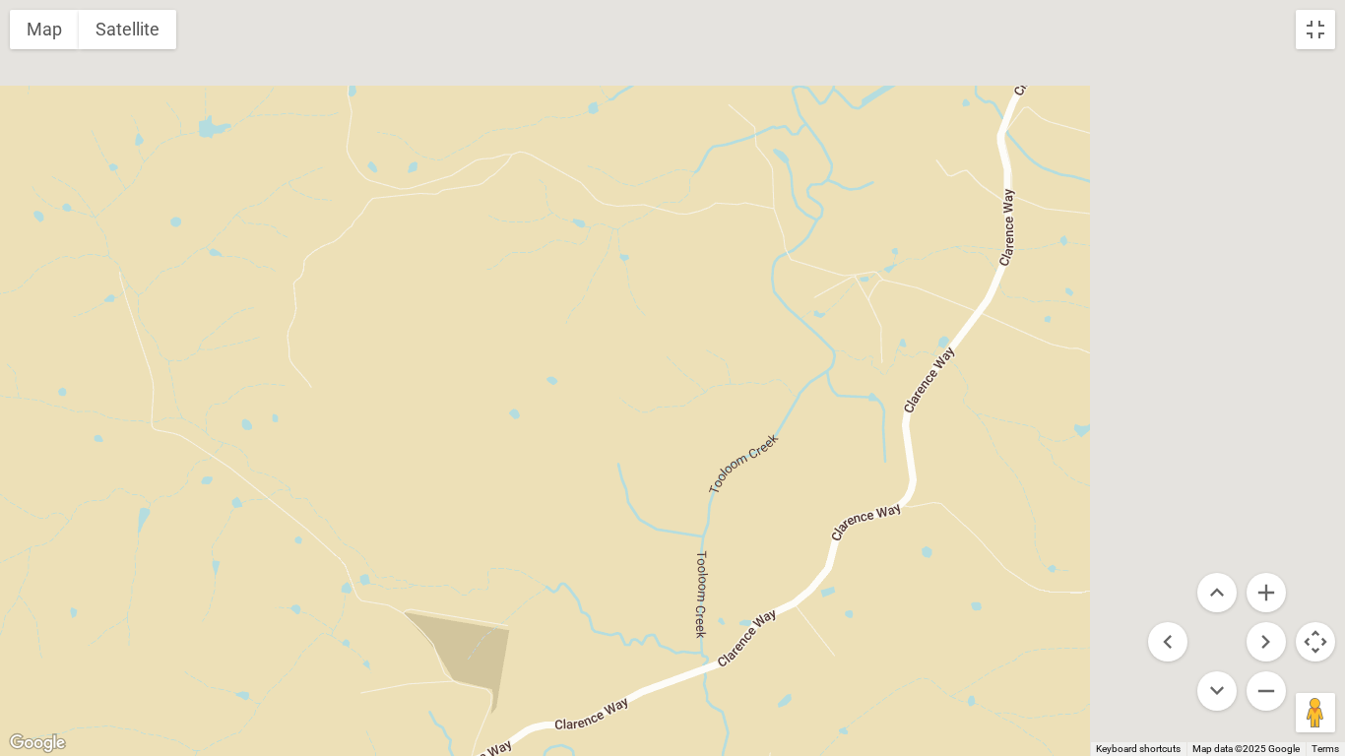
drag, startPoint x: 1224, startPoint y: 289, endPoint x: 900, endPoint y: 627, distance: 467.9
click at [900, 589] on div at bounding box center [672, 378] width 1345 height 756
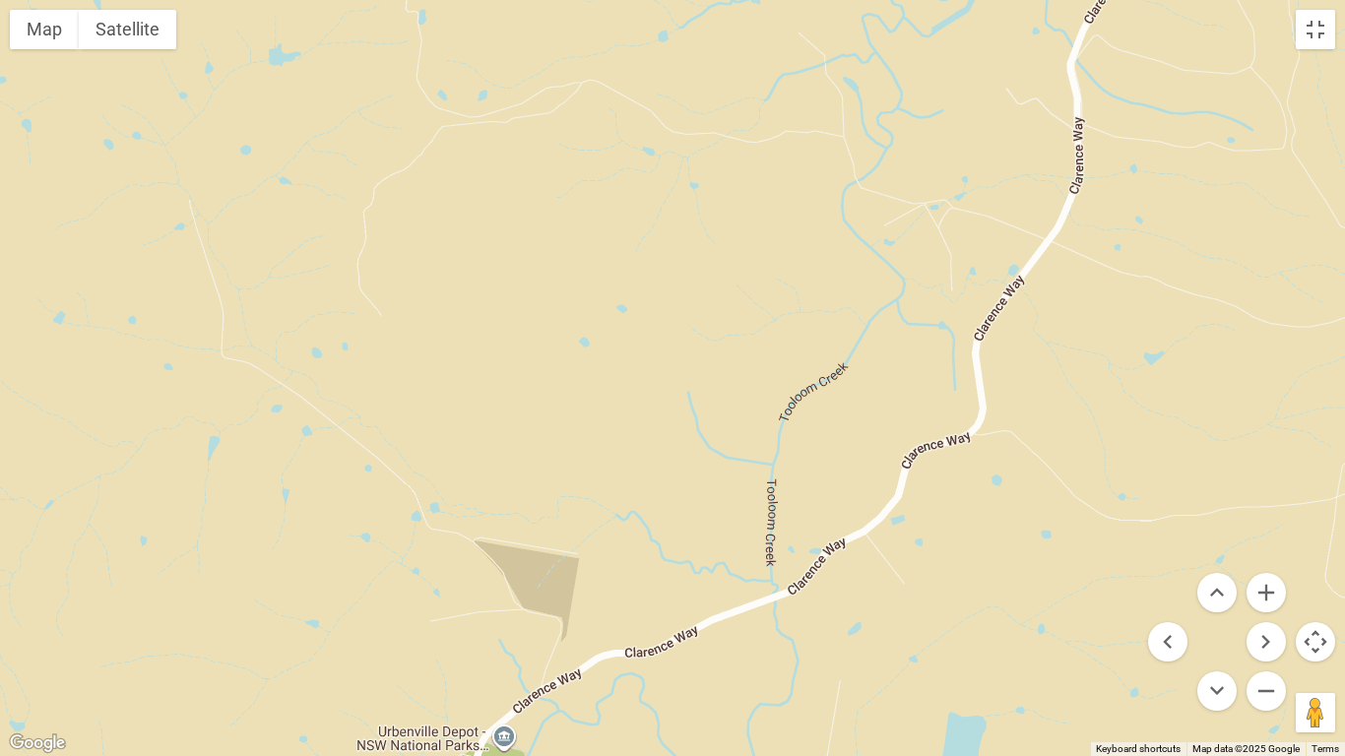
drag, startPoint x: 1069, startPoint y: 333, endPoint x: 1006, endPoint y: 414, distance: 103.2
click at [1117, 281] on div at bounding box center [672, 378] width 1345 height 756
drag, startPoint x: 1101, startPoint y: 113, endPoint x: 711, endPoint y: 755, distance: 750.9
click at [711, 589] on div at bounding box center [672, 378] width 1345 height 756
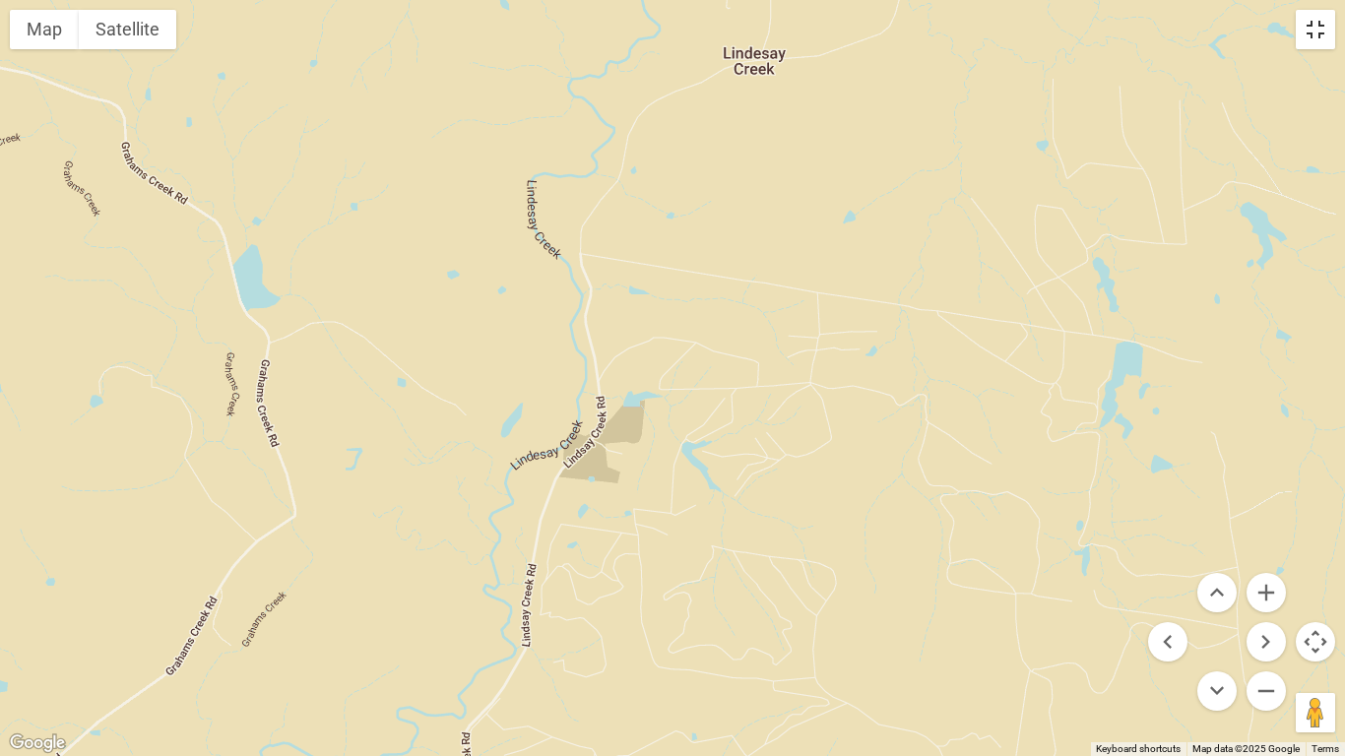
click at [1312, 30] on button "Toggle fullscreen view" at bounding box center [1314, 29] width 39 height 39
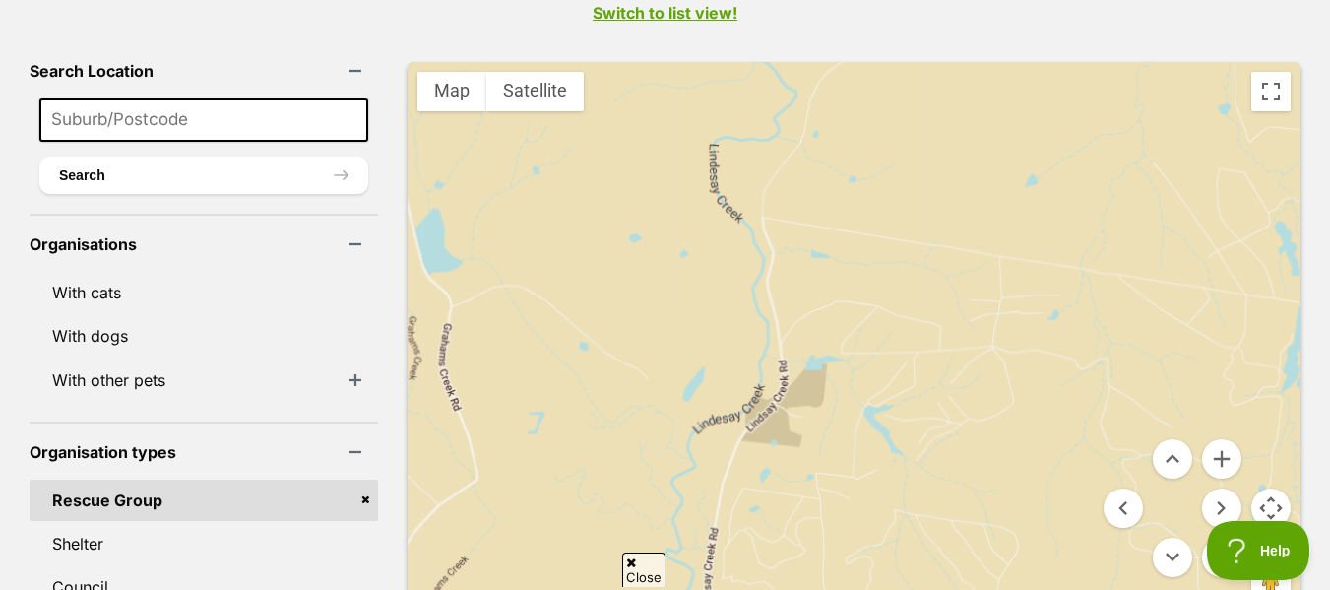
click at [1025, 325] on div at bounding box center [854, 342] width 893 height 560
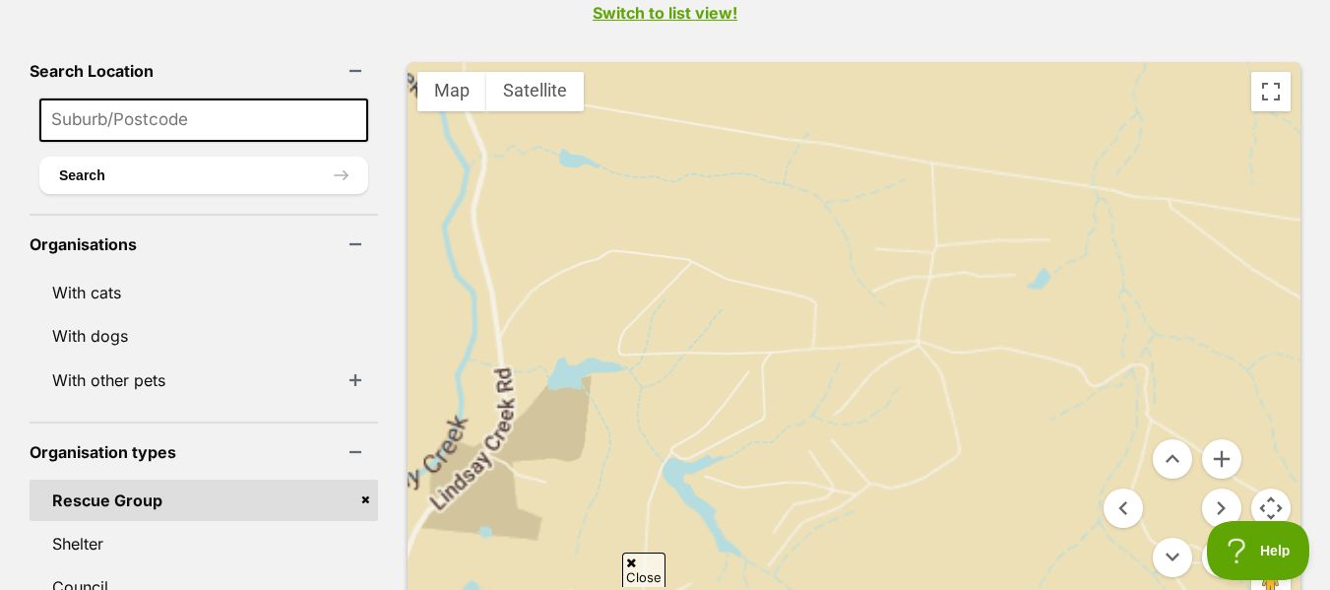
click at [1025, 325] on div at bounding box center [854, 342] width 893 height 560
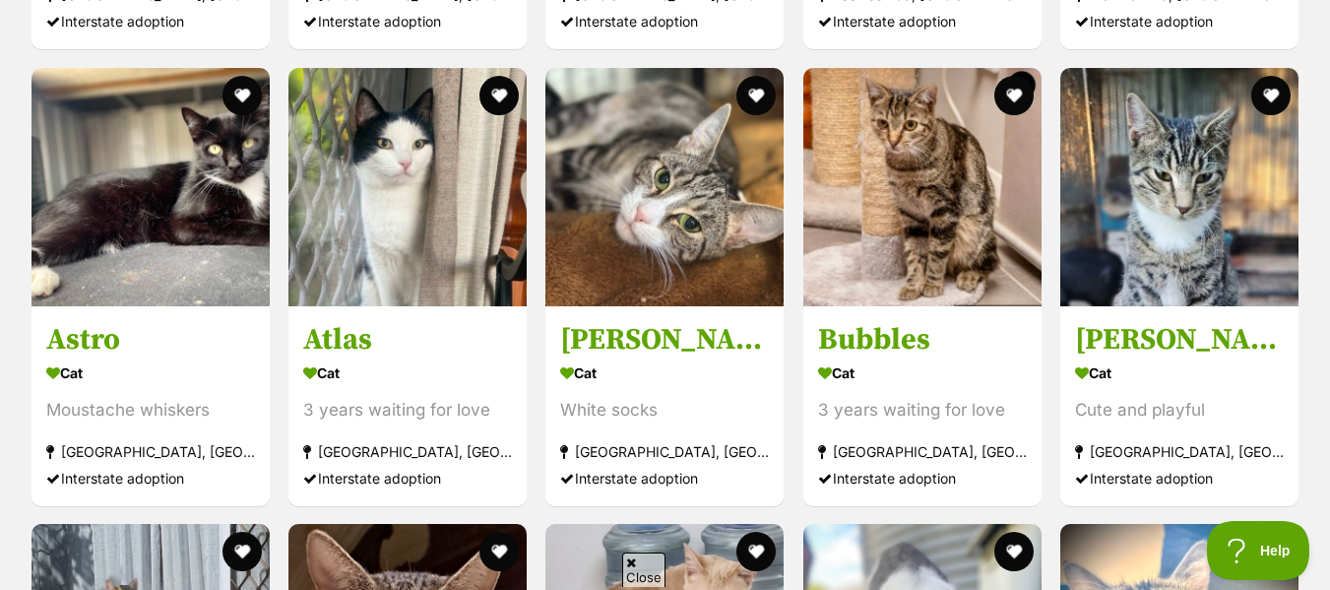
scroll to position [6261, 0]
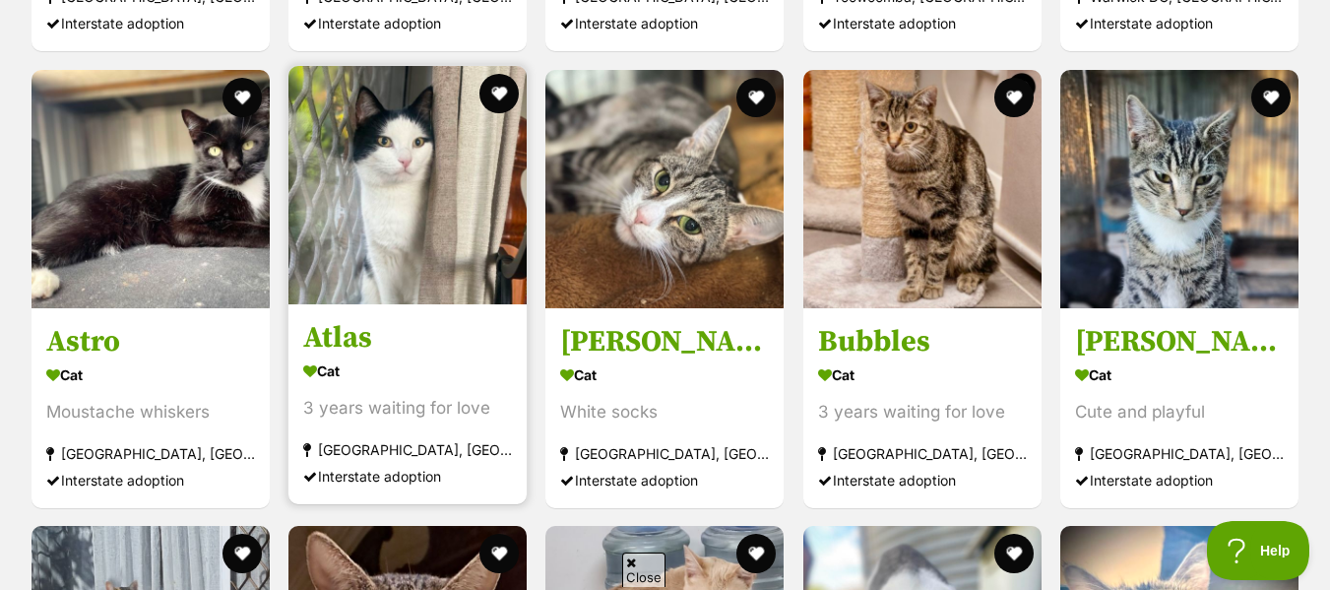
click at [335, 110] on img at bounding box center [407, 185] width 238 height 238
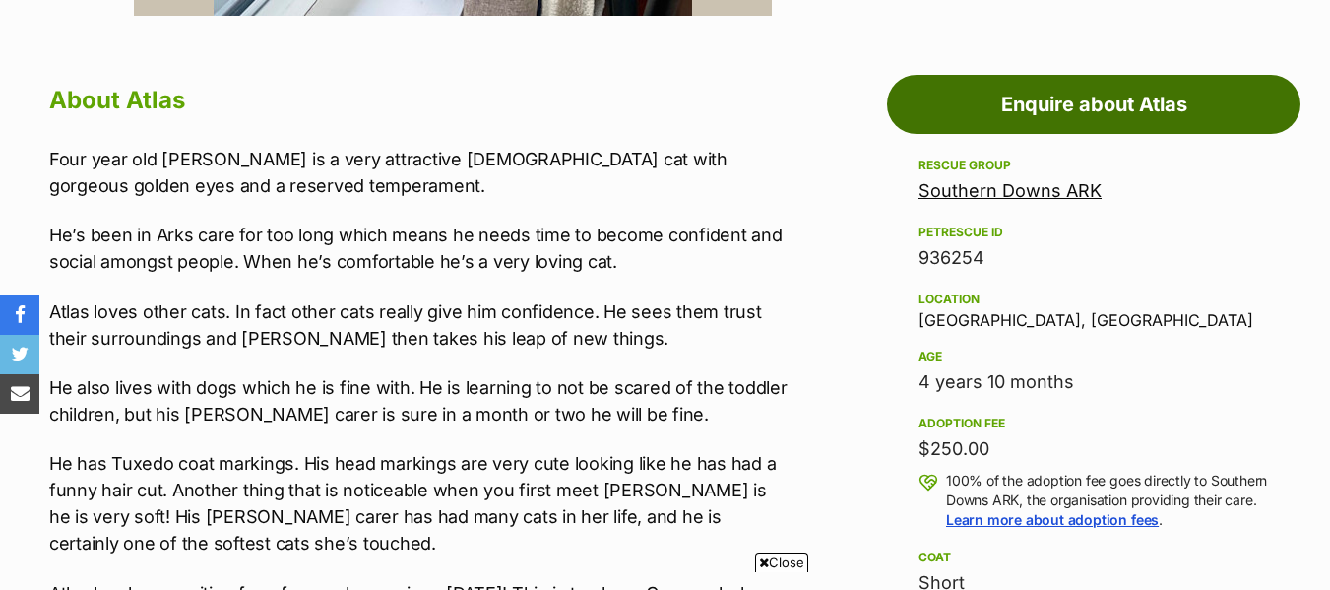
click at [1083, 115] on link "Enquire about Atlas" at bounding box center [1093, 104] width 413 height 59
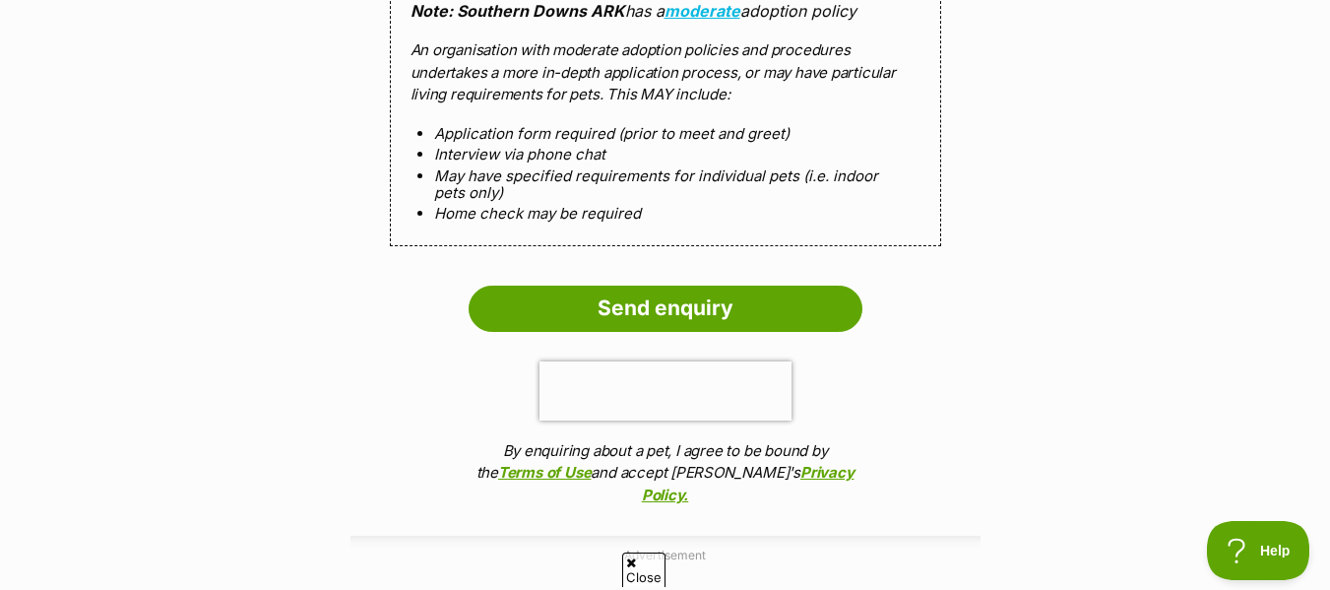
scroll to position [1816, 0]
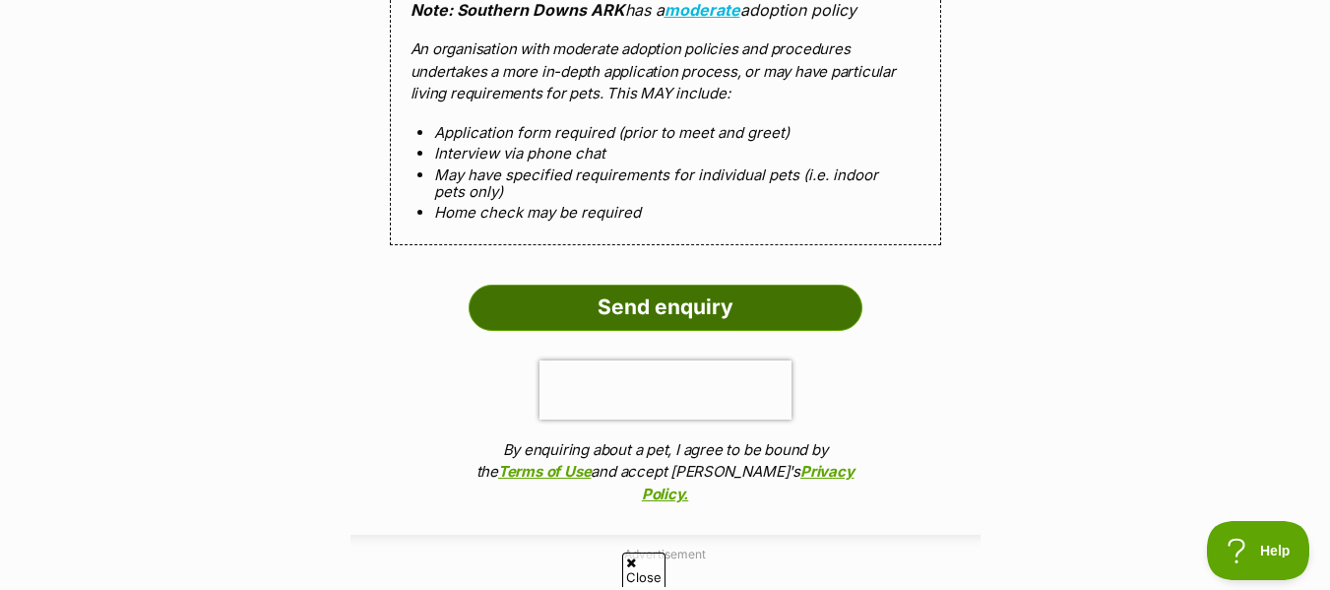
click at [622, 302] on input "Send enquiry" at bounding box center [666, 306] width 394 height 45
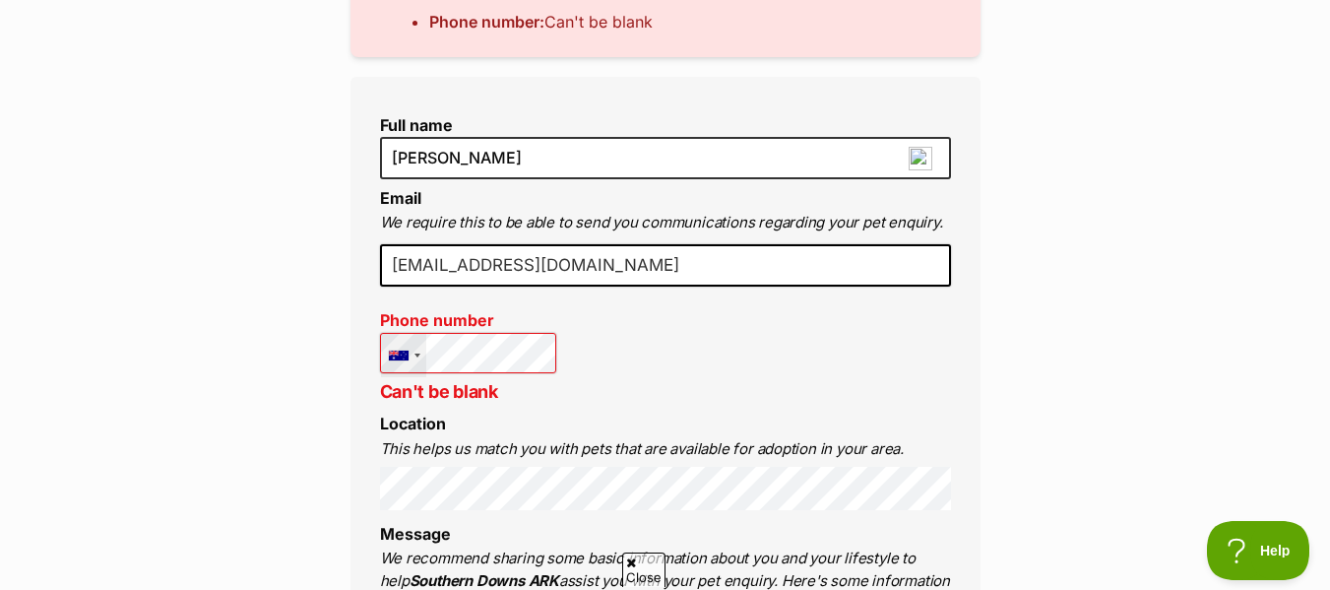
click at [422, 354] on div at bounding box center [403, 356] width 45 height 44
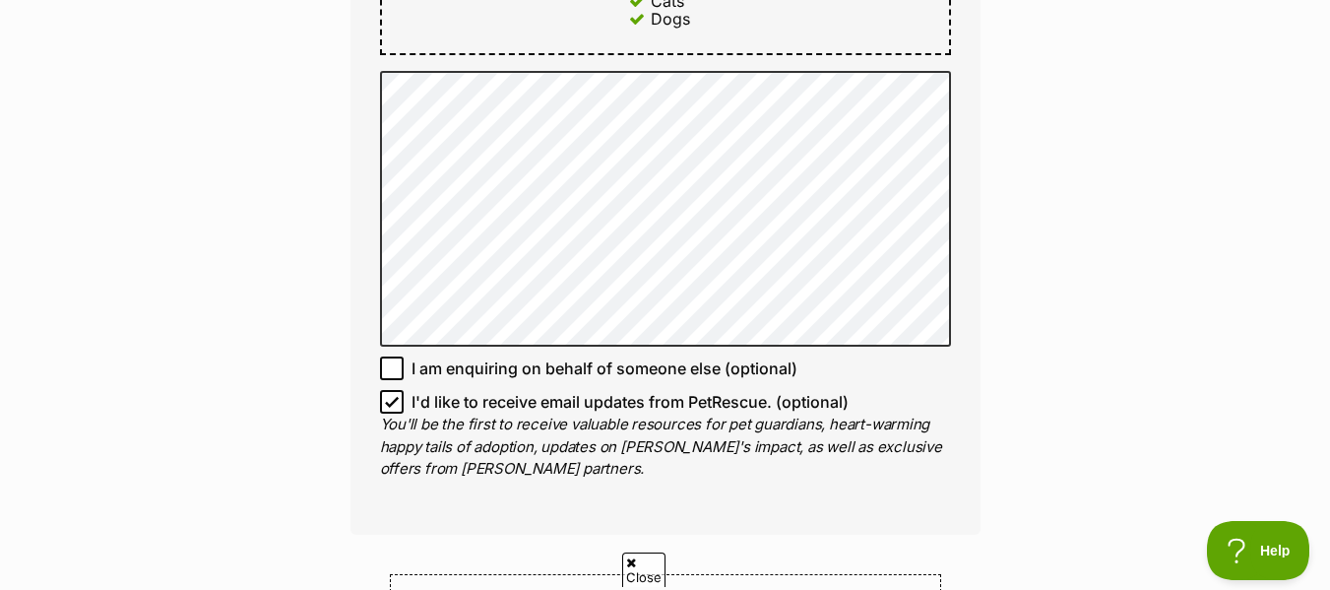
scroll to position [1887, 0]
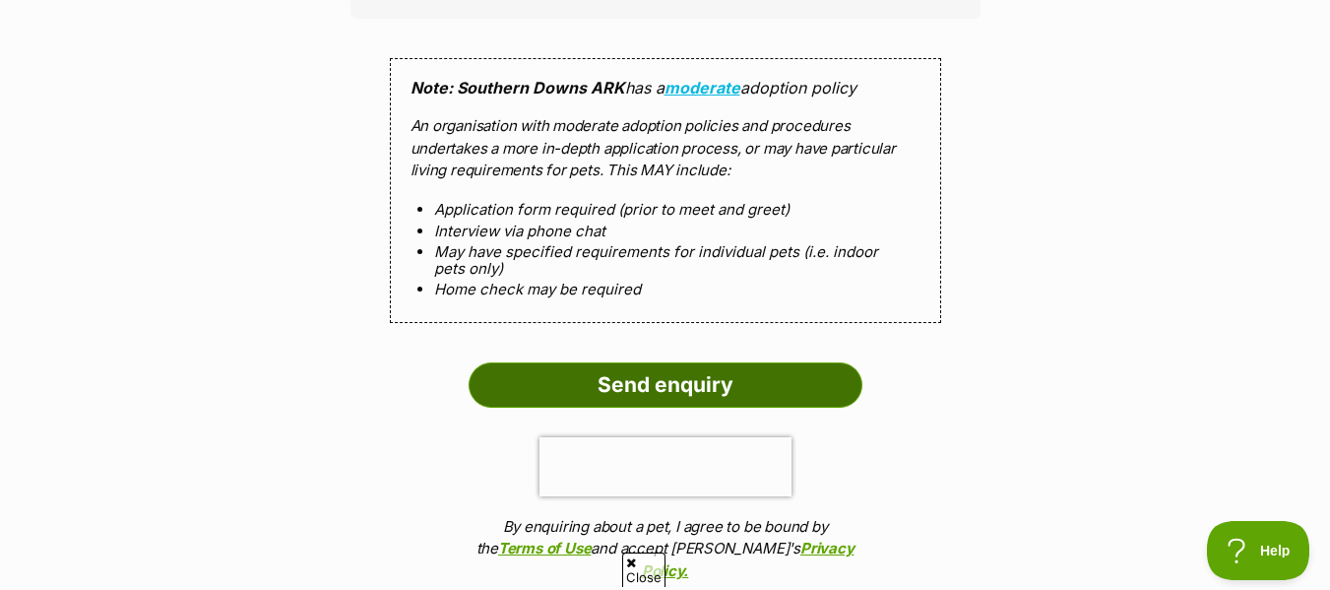
click at [681, 371] on input "Send enquiry" at bounding box center [666, 384] width 394 height 45
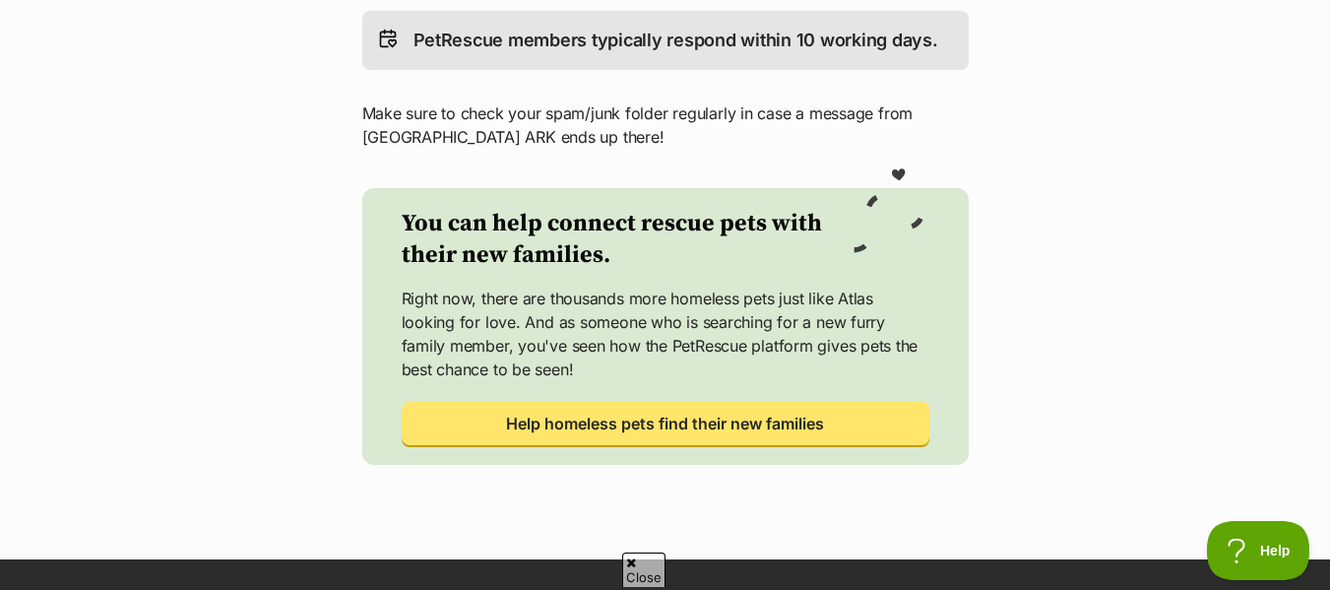
scroll to position [709, 0]
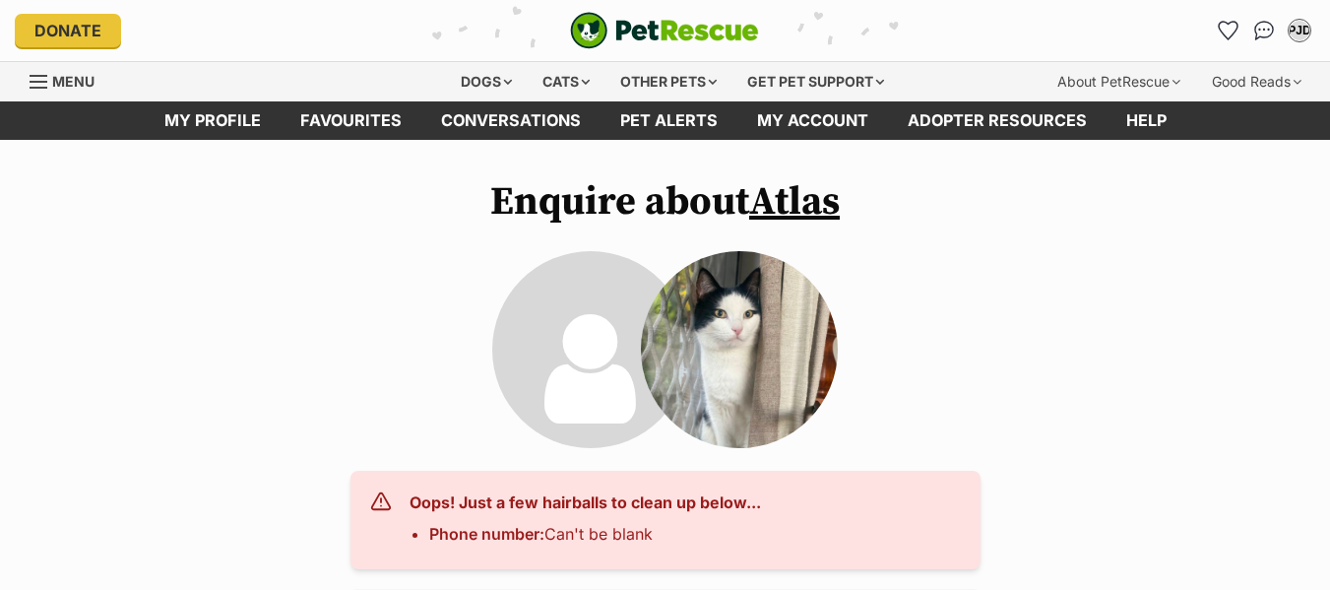
scroll to position [1887, 0]
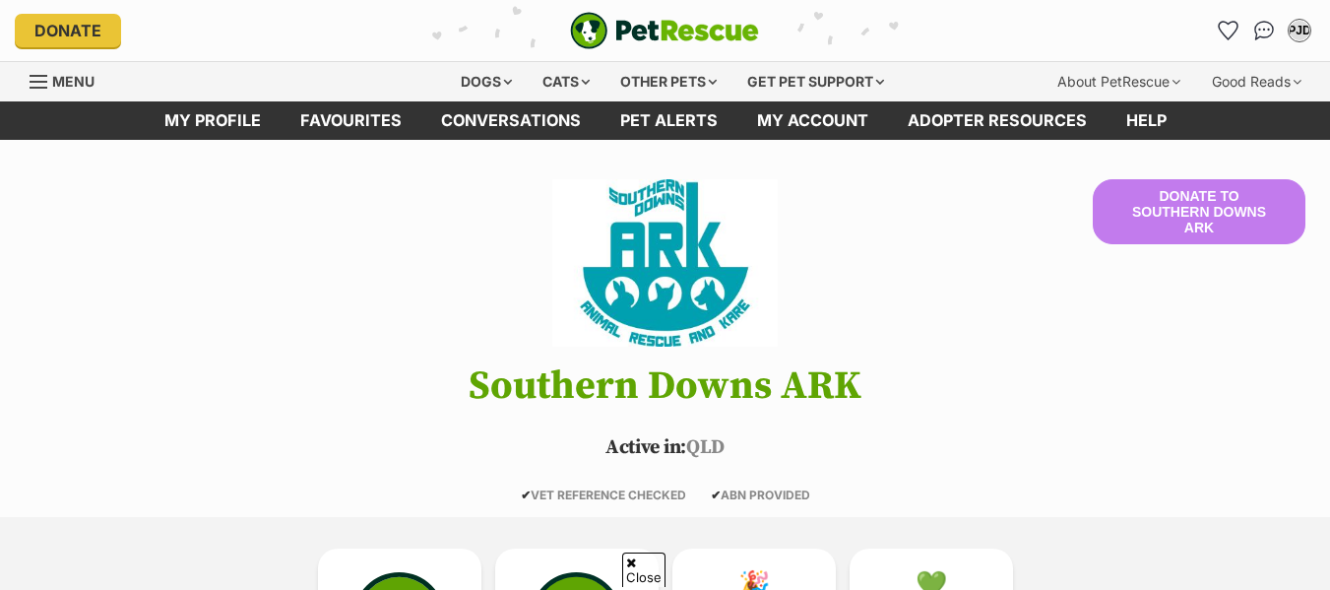
scroll to position [6261, 0]
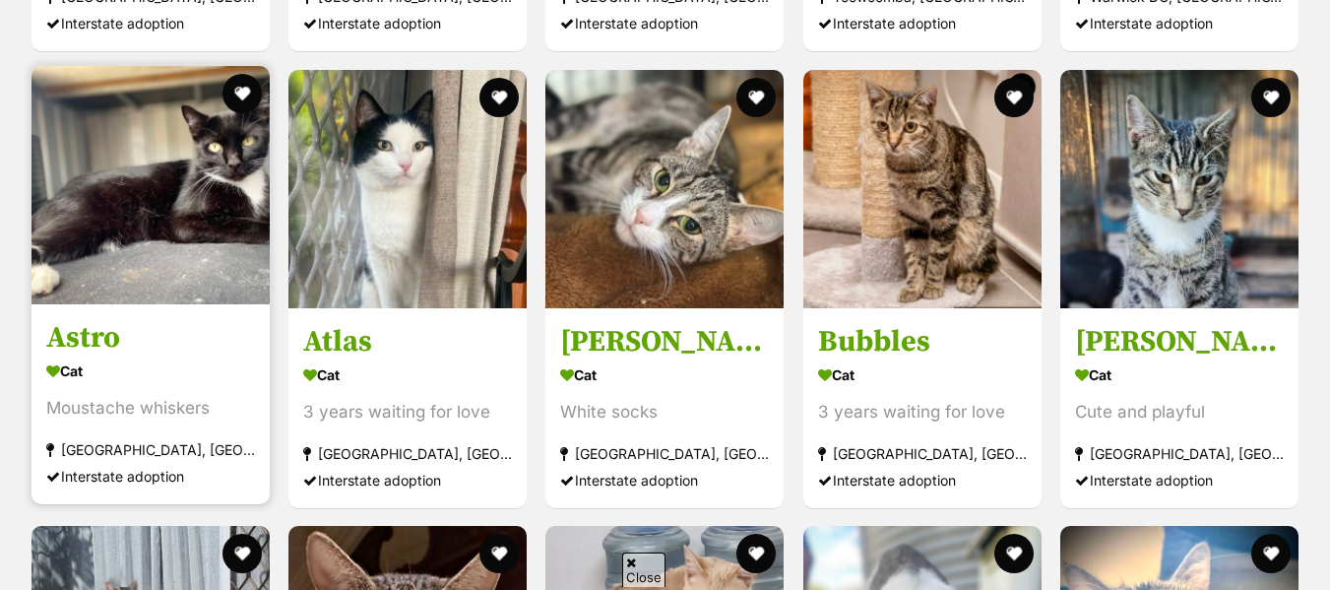
click at [186, 189] on img at bounding box center [151, 185] width 238 height 238
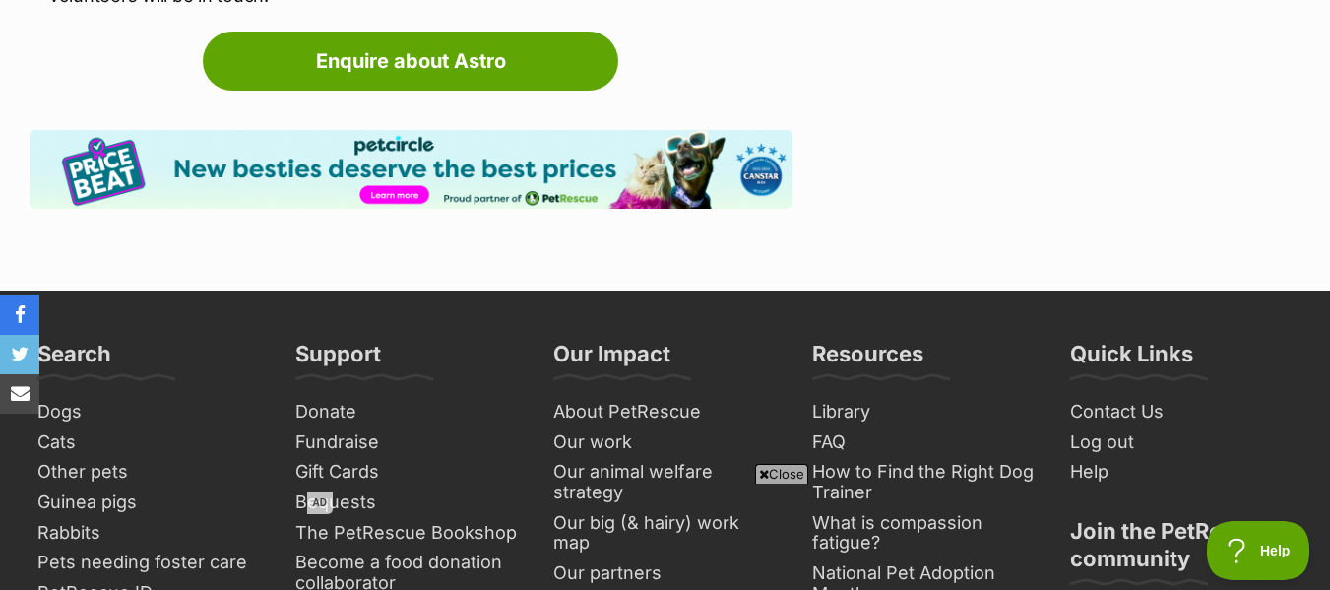
scroll to position [3150, 0]
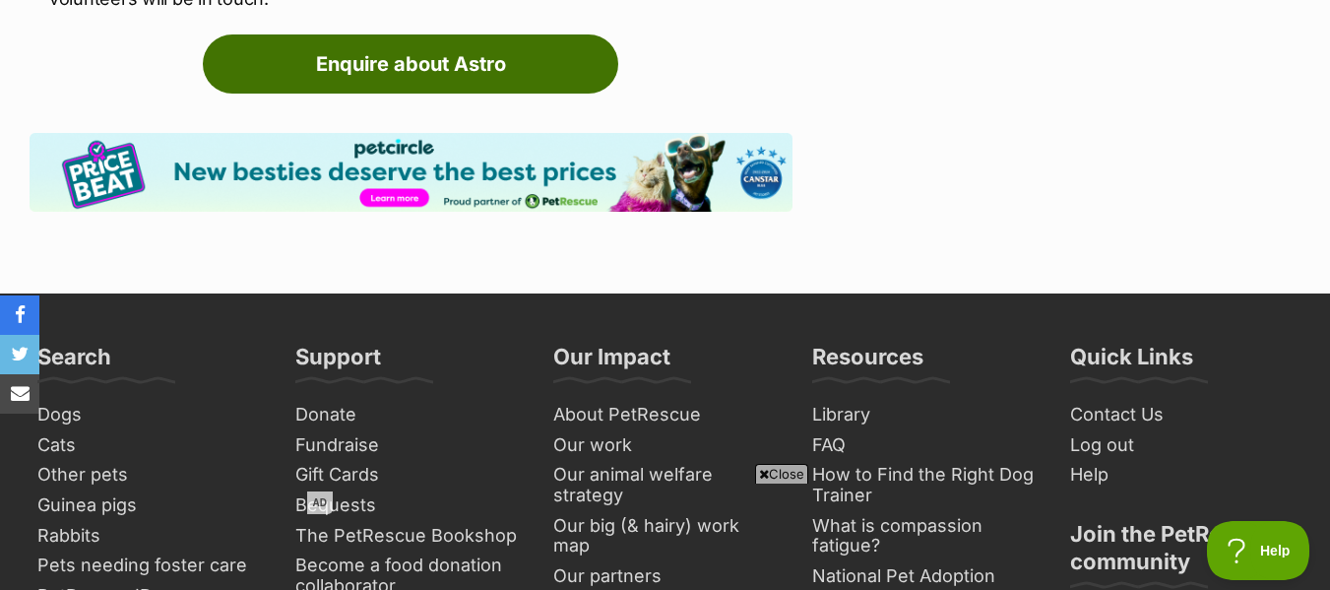
click at [431, 67] on link "Enquire about Astro" at bounding box center [410, 63] width 415 height 59
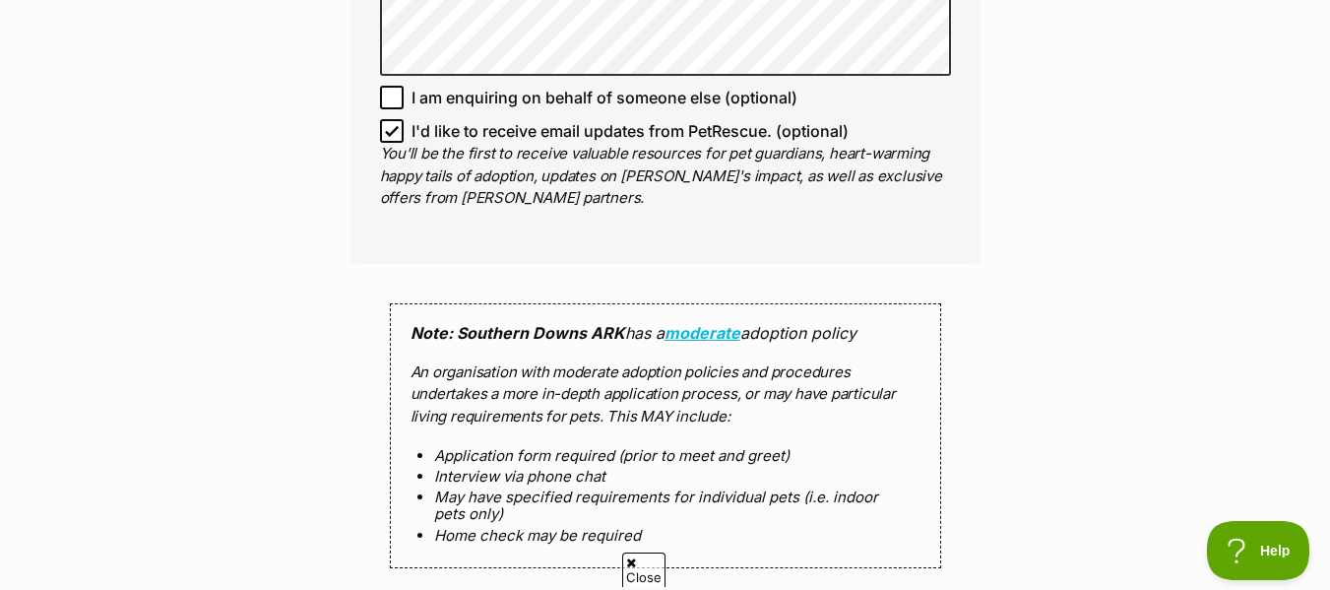
scroll to position [2059, 0]
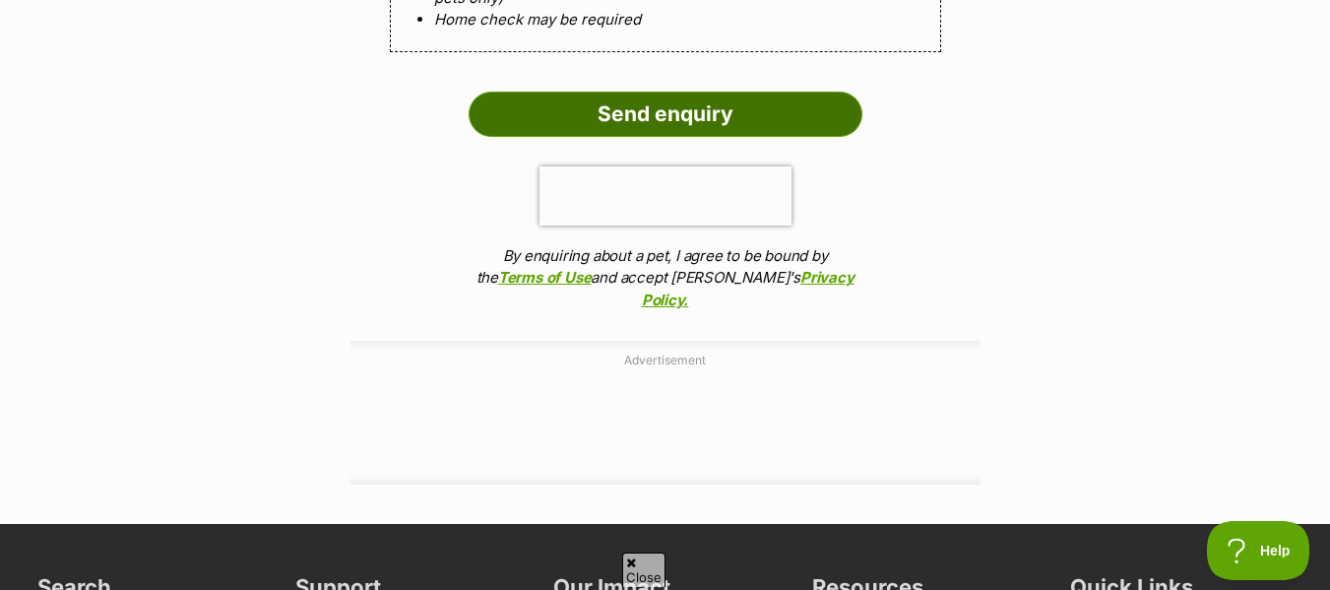
click at [668, 100] on input "Send enquiry" at bounding box center [666, 114] width 394 height 45
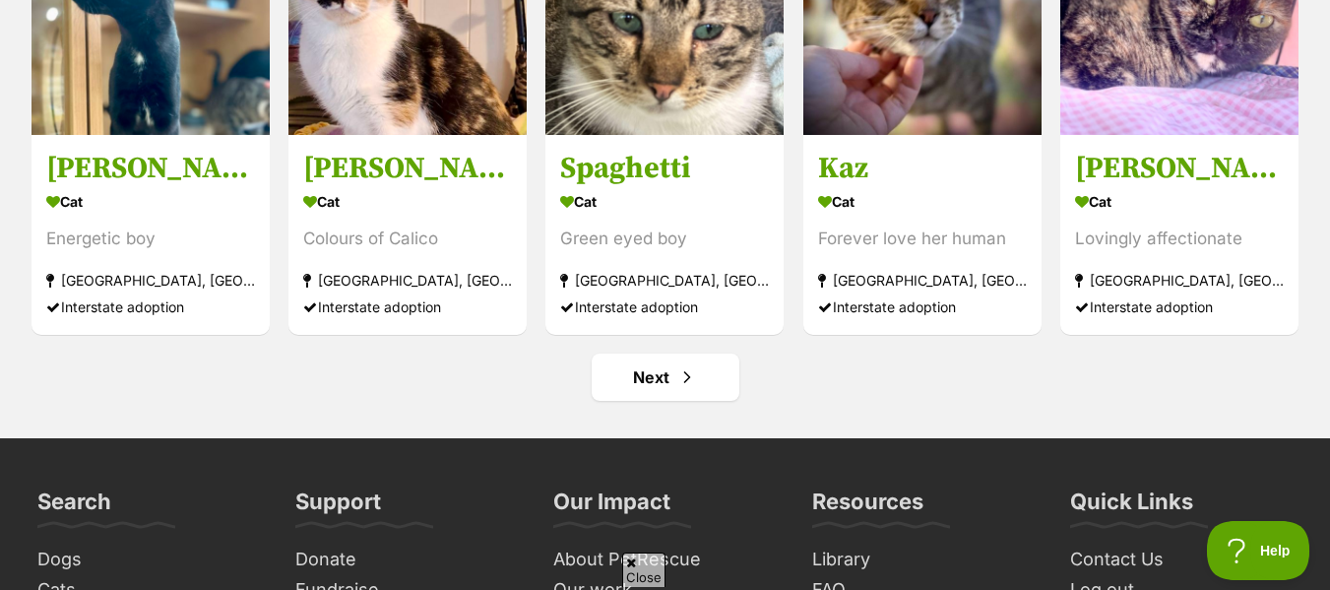
scroll to position [7285, 0]
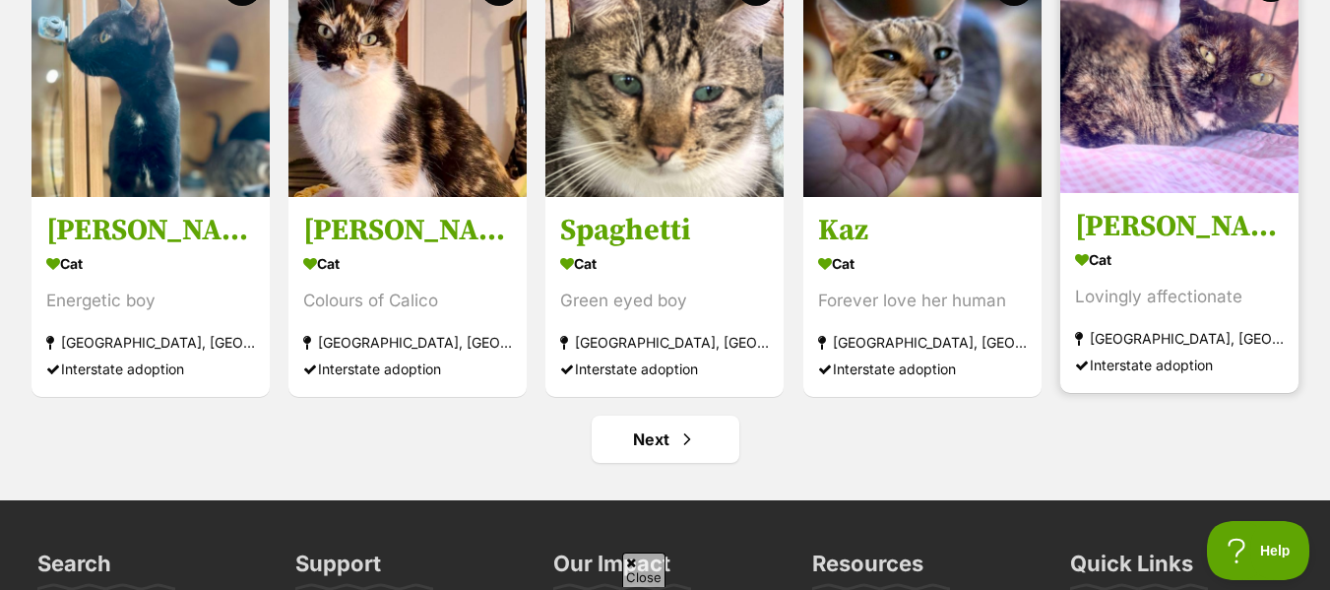
click at [1196, 44] on img at bounding box center [1179, 74] width 238 height 238
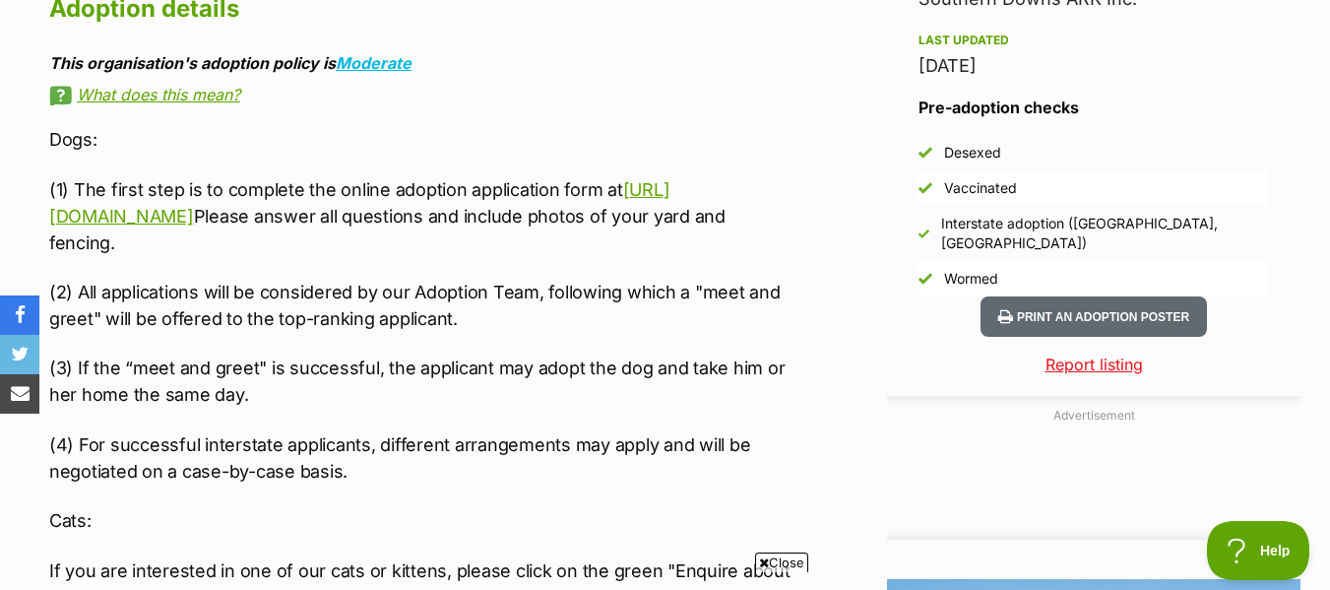
scroll to position [1103, 0]
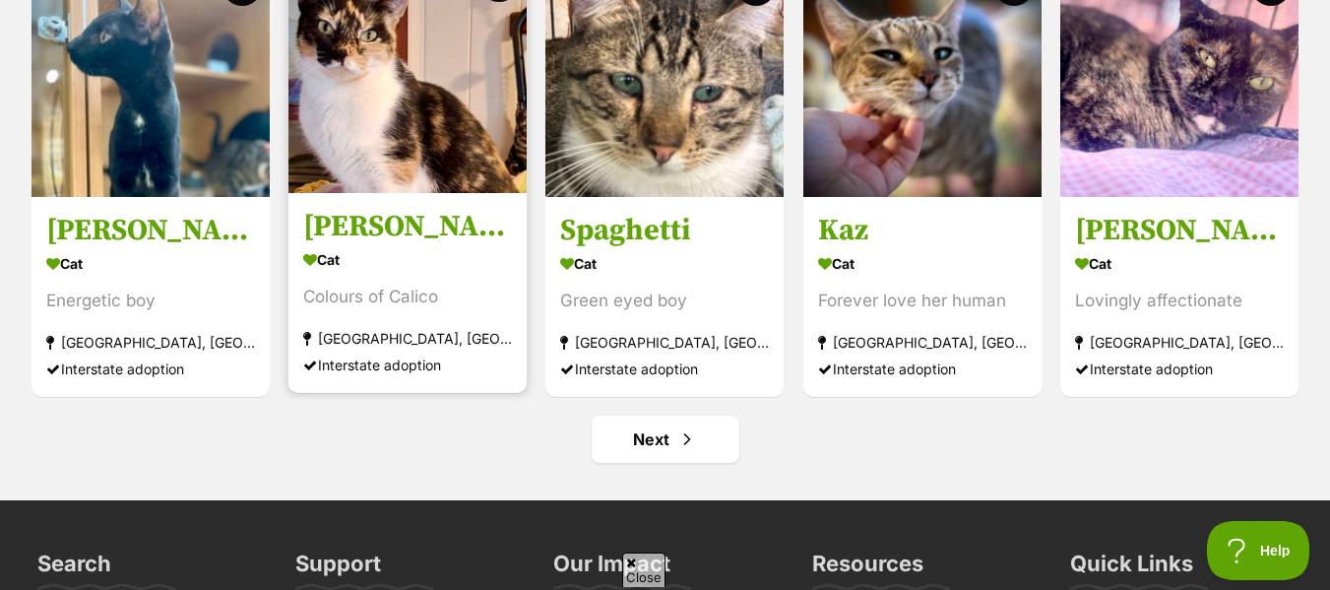
click at [447, 158] on img at bounding box center [407, 74] width 238 height 238
